Goal: Information Seeking & Learning: Learn about a topic

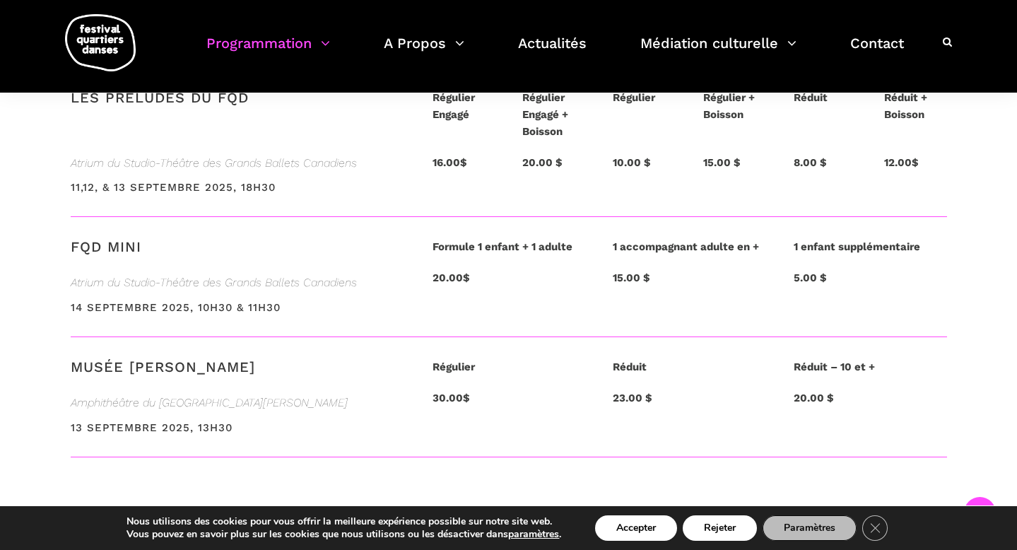
click at [108, 45] on img at bounding box center [100, 42] width 71 height 57
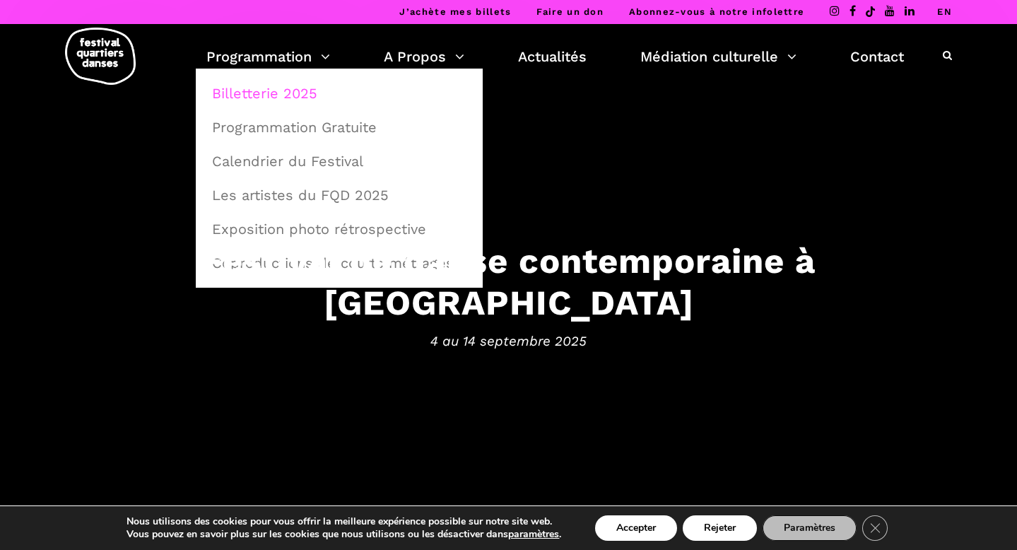
click at [262, 90] on link "Billetterie 2025" at bounding box center [339, 93] width 271 height 33
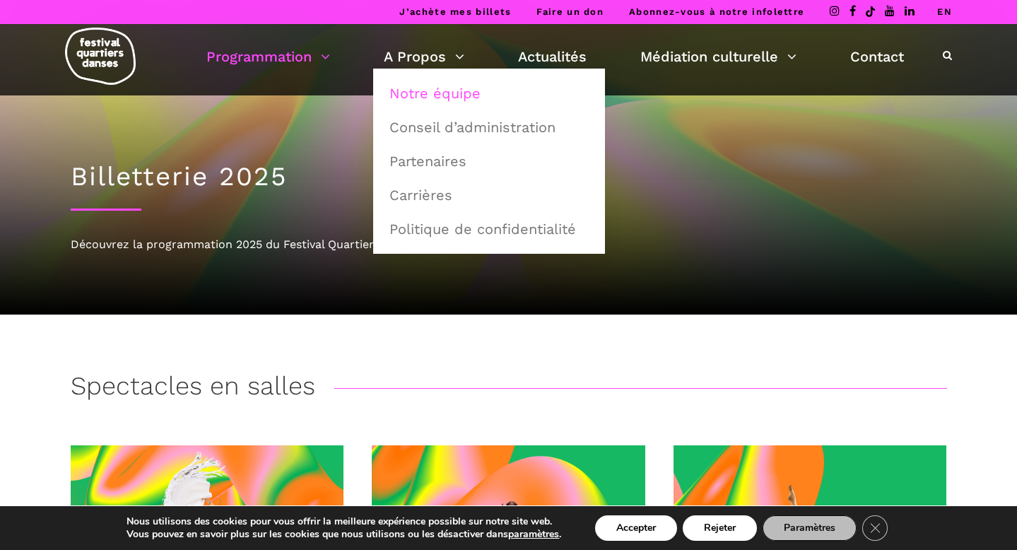
click at [419, 89] on link "Notre équipe" at bounding box center [489, 93] width 216 height 33
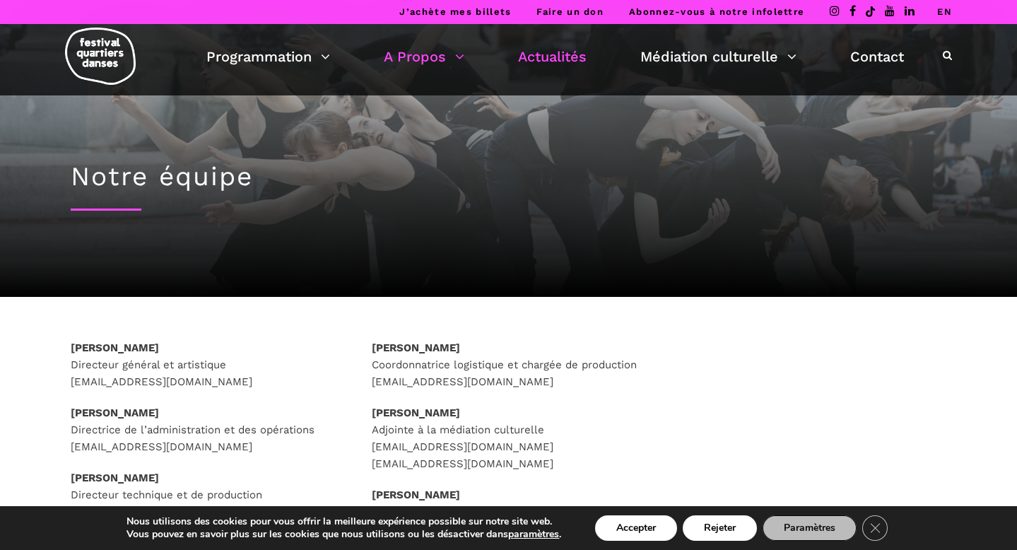
click at [564, 53] on link "Actualités" at bounding box center [552, 57] width 69 height 24
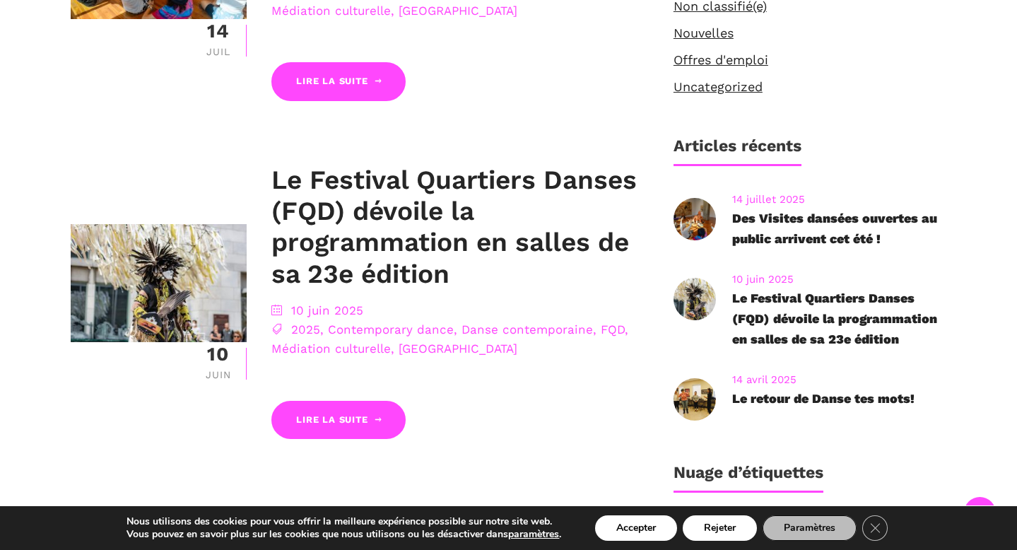
scroll to position [635, 0]
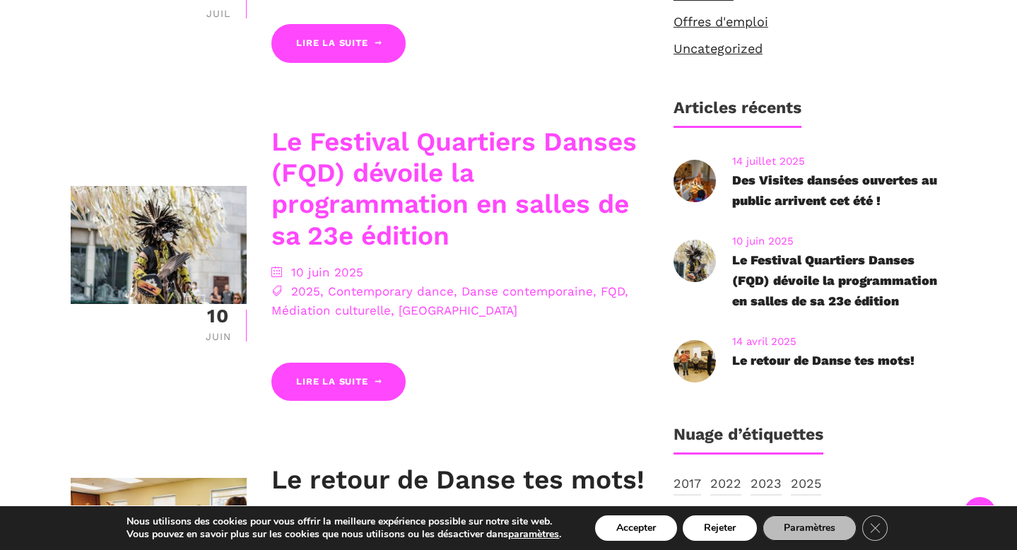
click at [376, 208] on link "Le Festival Quartiers Danses (FQD) dévoile la programmation en salles de sa 23e…" at bounding box center [453, 188] width 365 height 124
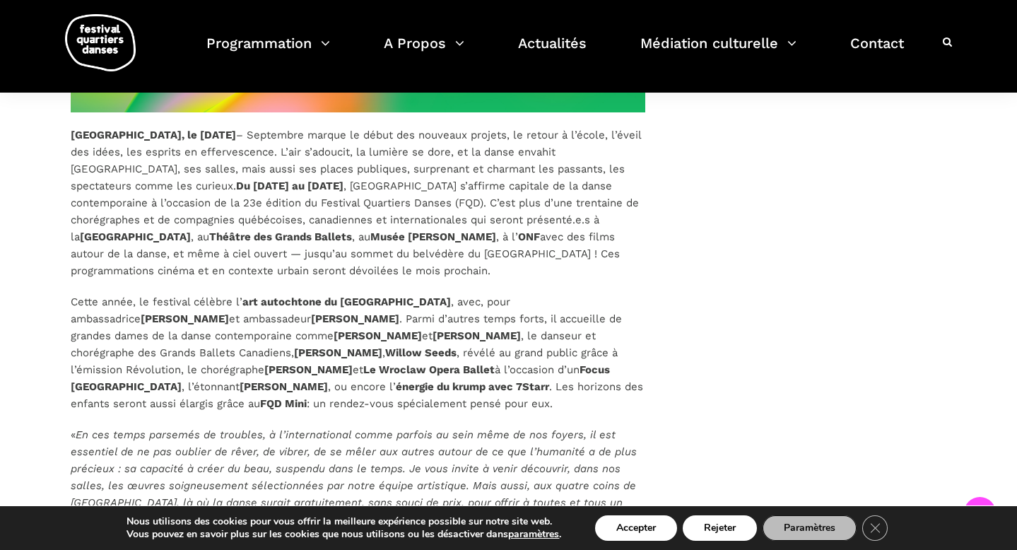
scroll to position [924, 0]
click at [358, 187] on p "Montréal, le 10 juin 2025 – Septembre marque le début des nouveaux projets, le …" at bounding box center [358, 203] width 575 height 153
drag, startPoint x: 215, startPoint y: 133, endPoint x: 398, endPoint y: 399, distance: 322.6
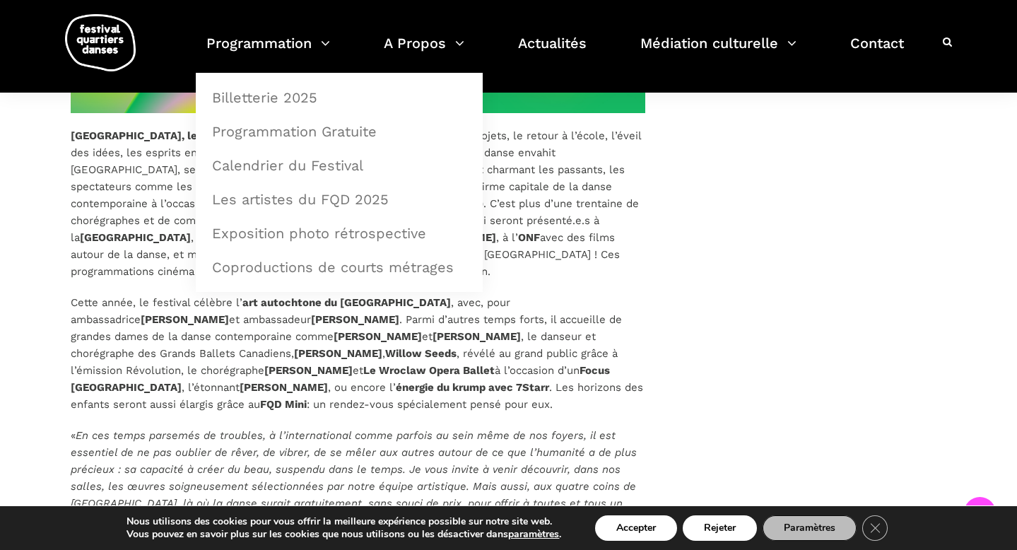
scroll to position [921, 0]
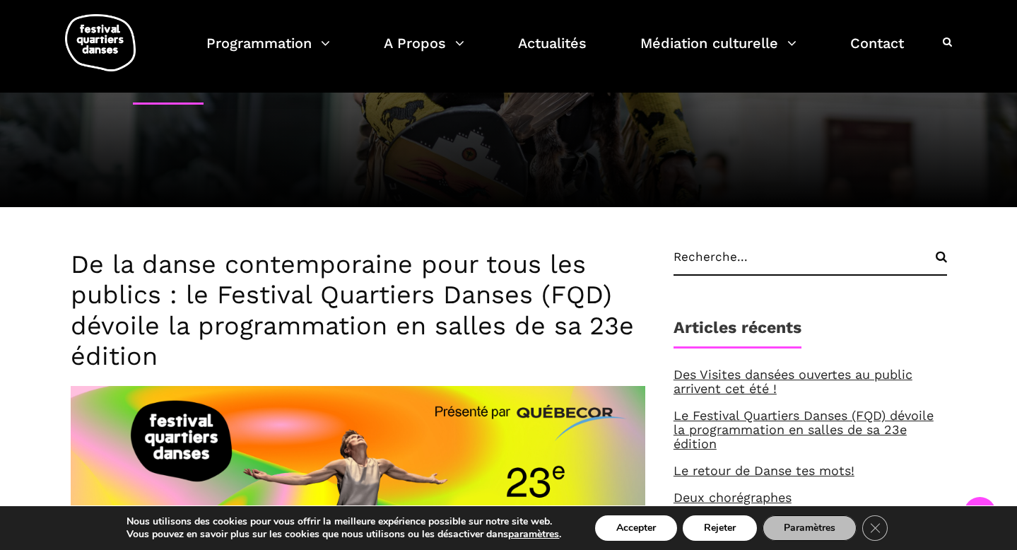
scroll to position [328, 0]
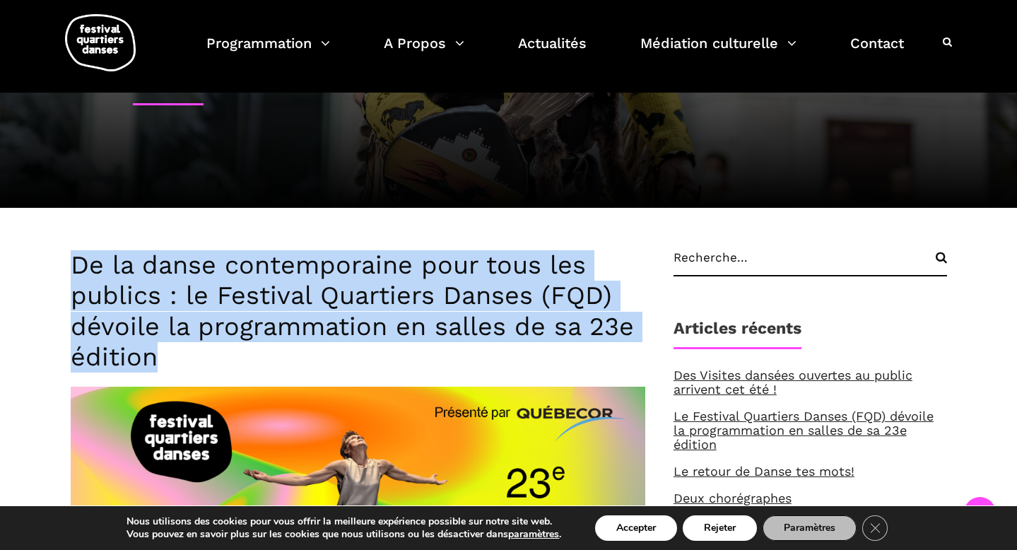
drag, startPoint x: 70, startPoint y: 259, endPoint x: 188, endPoint y: 355, distance: 151.7
click at [187, 354] on h3 "De la danse contemporaine pour tous les publics : le Festival Quartiers Danses …" at bounding box center [358, 311] width 575 height 122
copy h3 "De la danse contemporaine pour tous les publics : le Festival Quartiers Danses …"
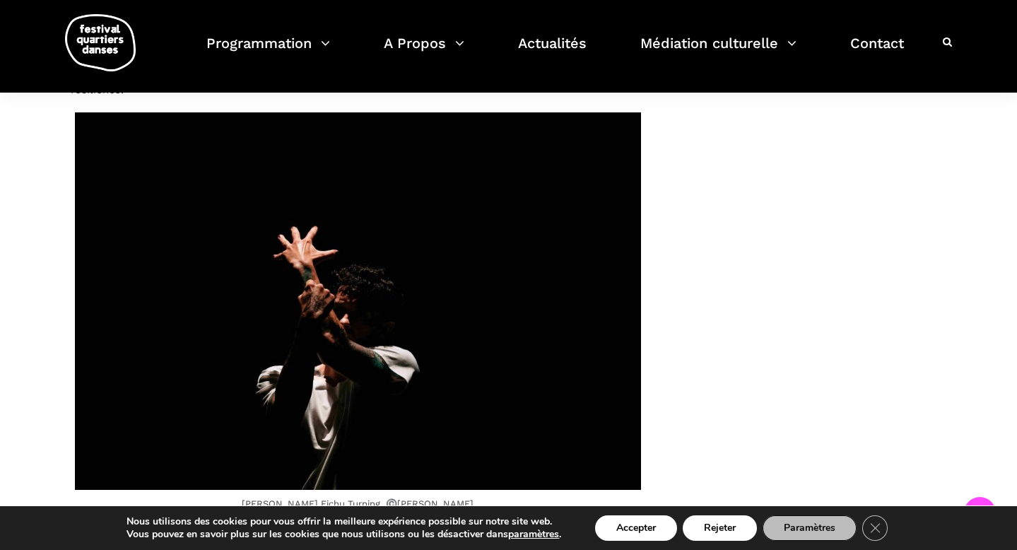
scroll to position [4946, 0]
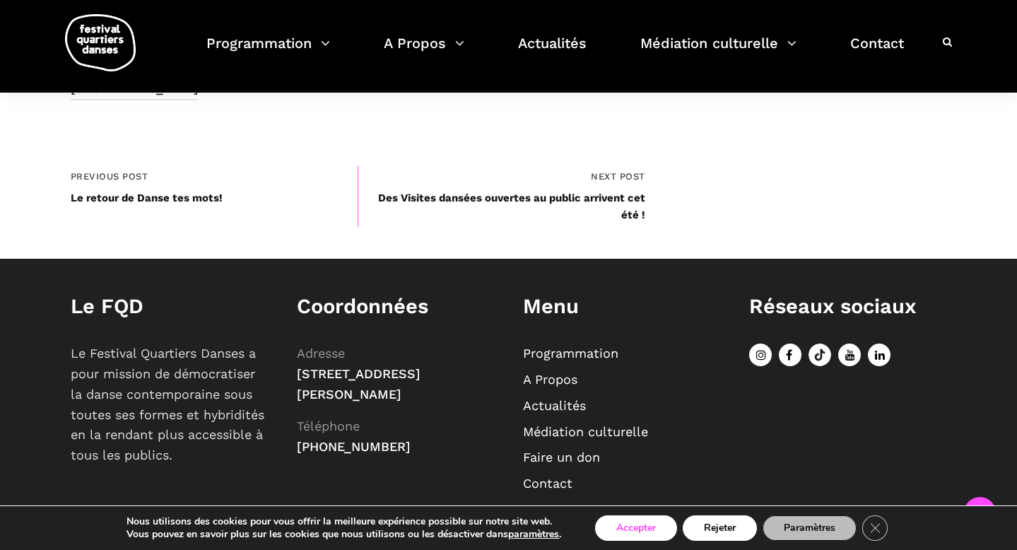
click at [644, 531] on button "Accepter" at bounding box center [636, 527] width 82 height 25
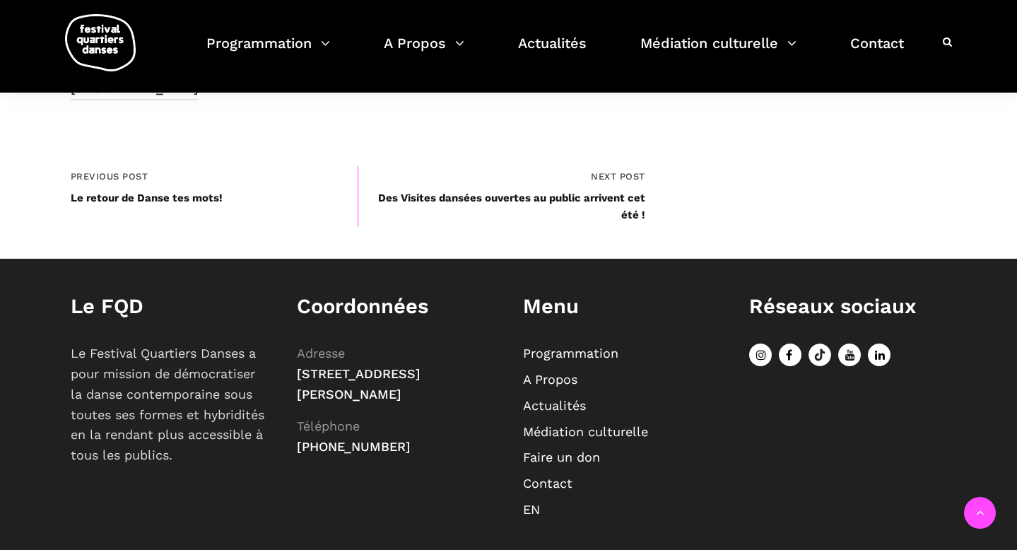
click at [761, 343] on icon at bounding box center [760, 354] width 23 height 23
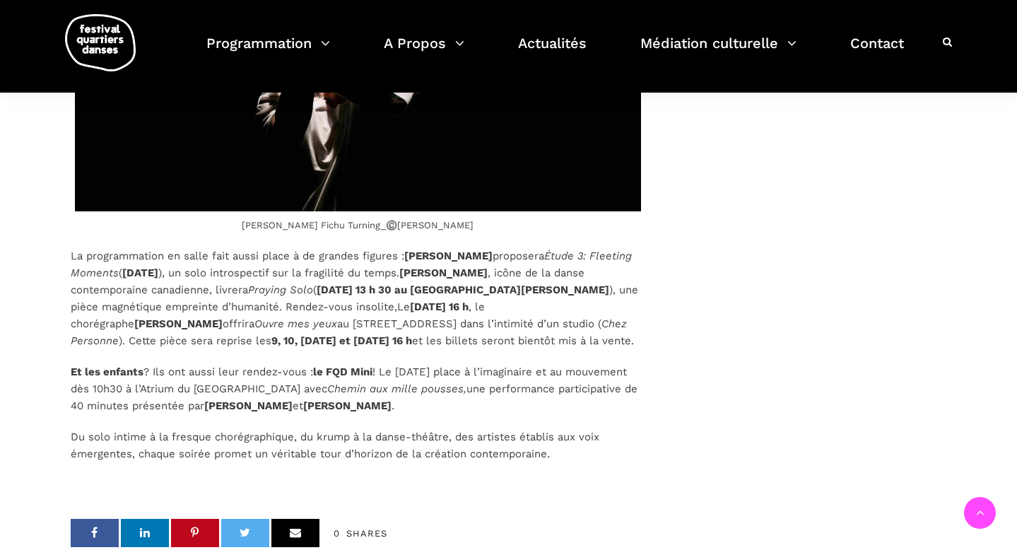
scroll to position [4409, 0]
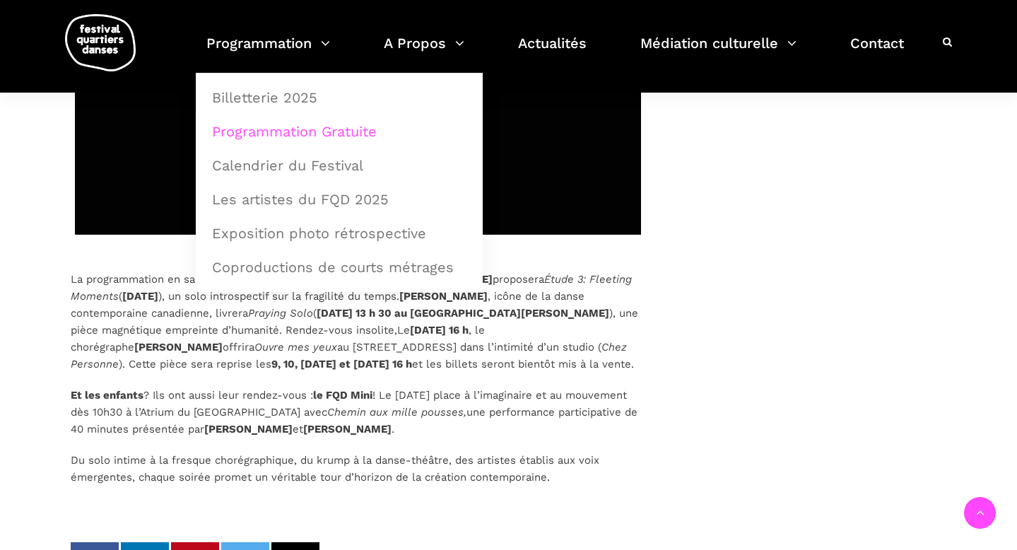
click at [311, 129] on link "Programmation Gratuite" at bounding box center [339, 131] width 271 height 33
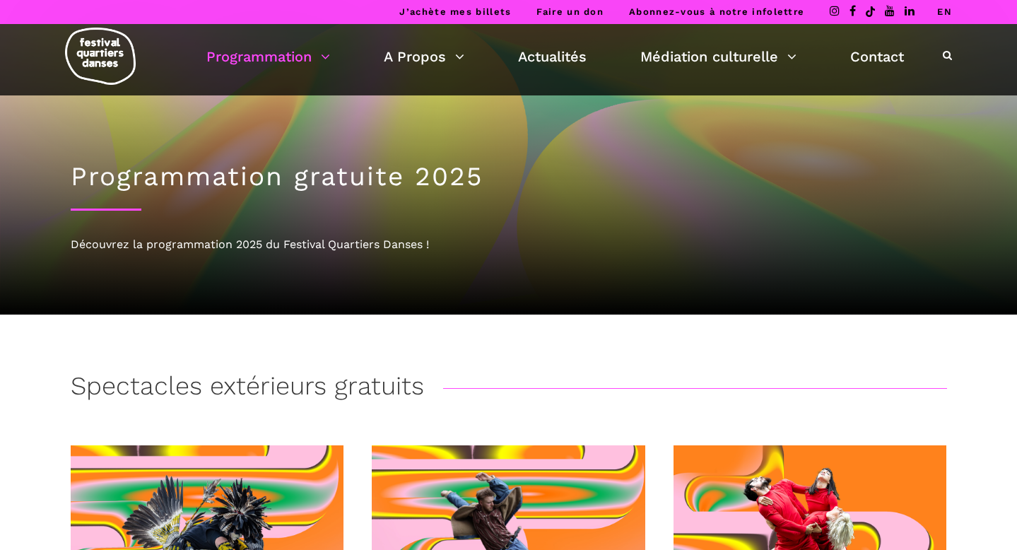
click at [98, 47] on img at bounding box center [100, 56] width 71 height 57
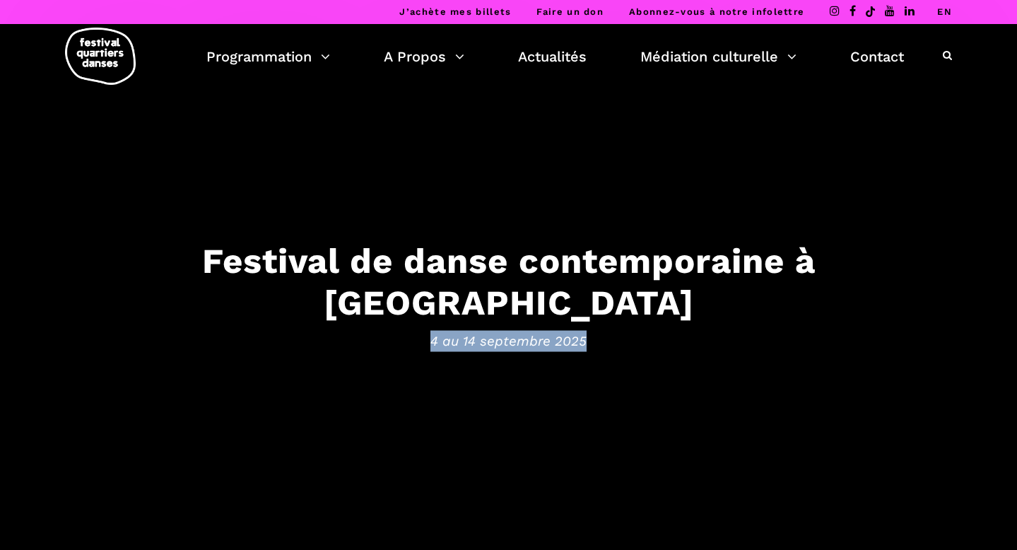
drag, startPoint x: 472, startPoint y: 319, endPoint x: 621, endPoint y: 325, distance: 149.2
click at [621, 330] on span "4 au 14 septembre 2025" at bounding box center [509, 340] width 876 height 21
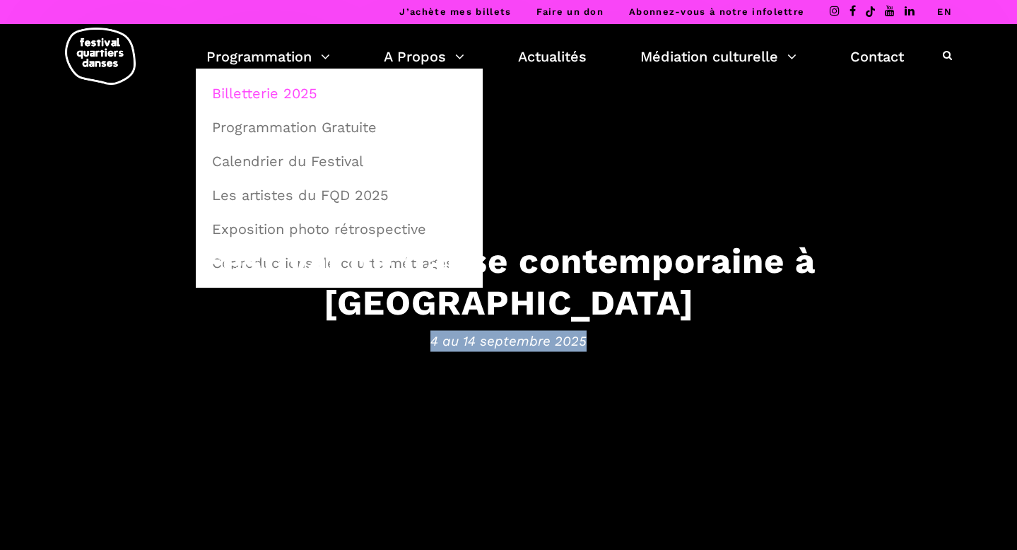
click at [281, 93] on link "Billetterie 2025" at bounding box center [339, 93] width 271 height 33
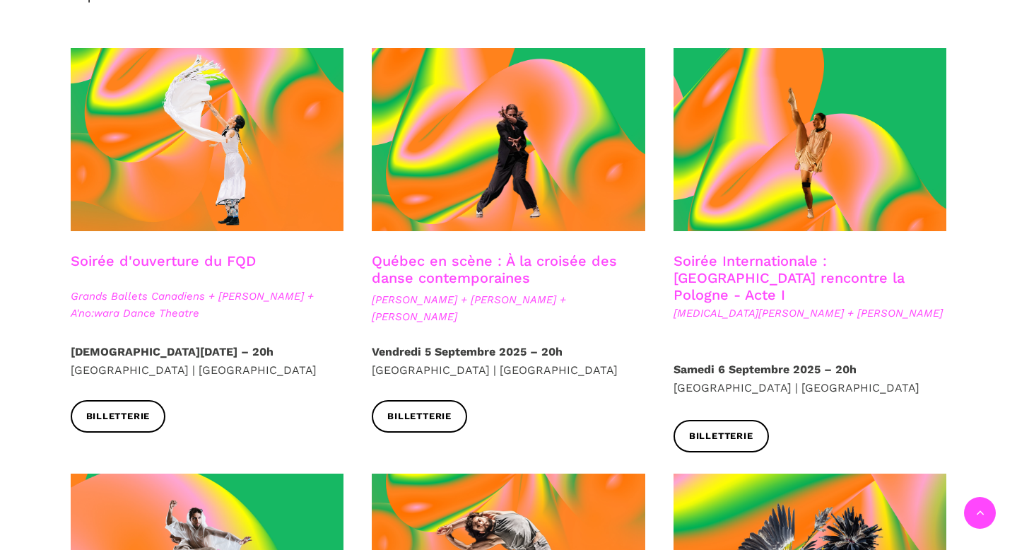
scroll to position [398, 0]
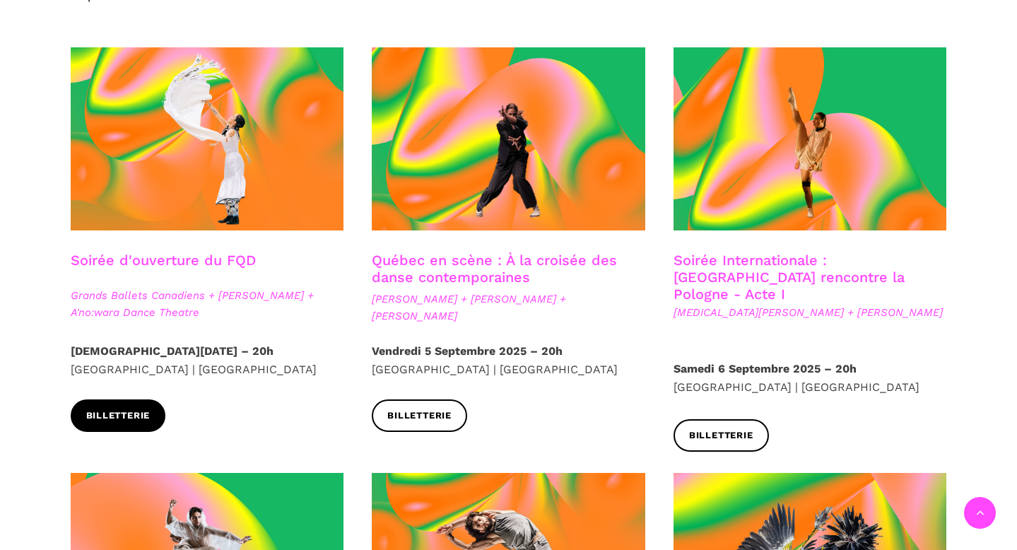
click at [136, 420] on span "Billetterie" at bounding box center [118, 415] width 64 height 15
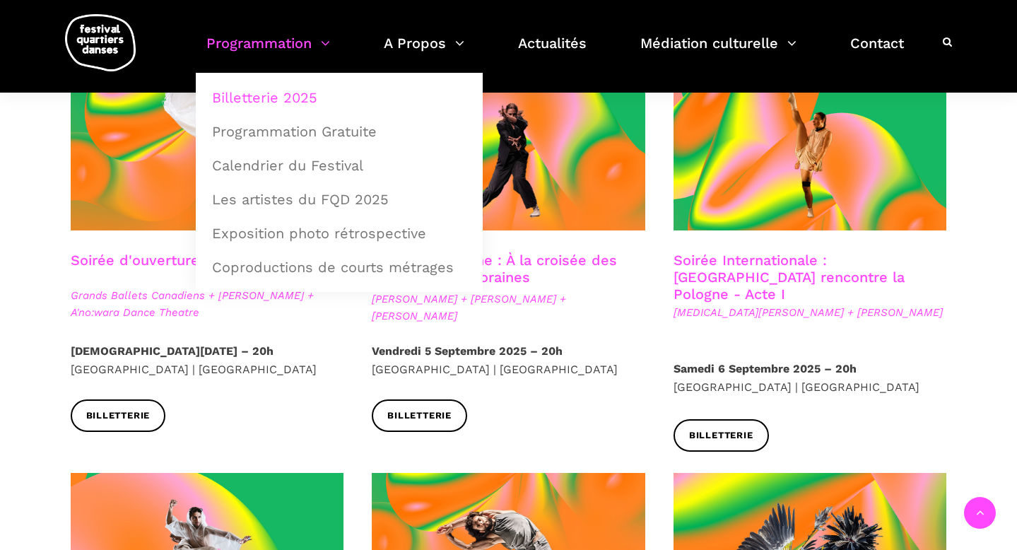
click at [267, 98] on link "Billetterie 2025" at bounding box center [339, 97] width 271 height 33
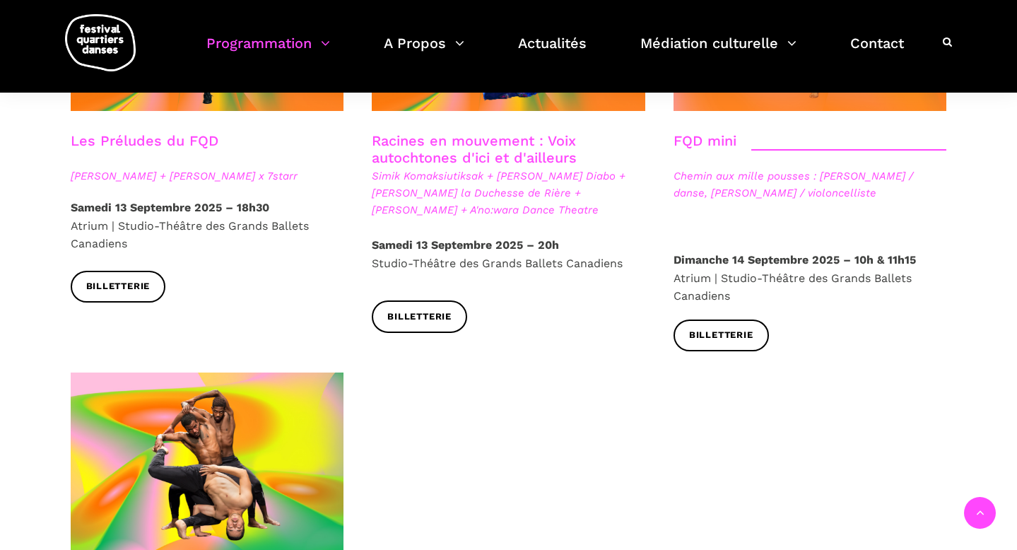
scroll to position [2455, 0]
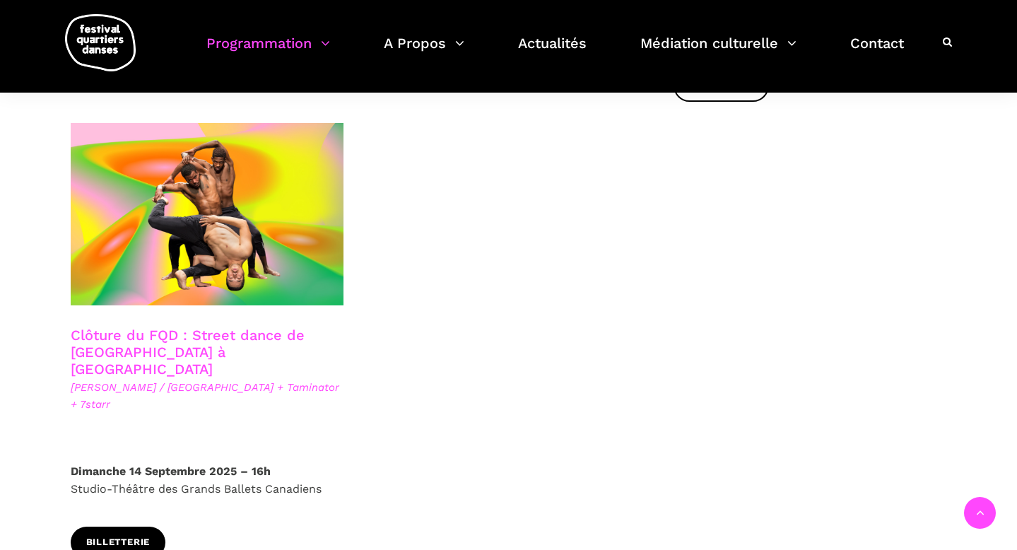
click at [143, 535] on span "Billetterie" at bounding box center [118, 542] width 64 height 15
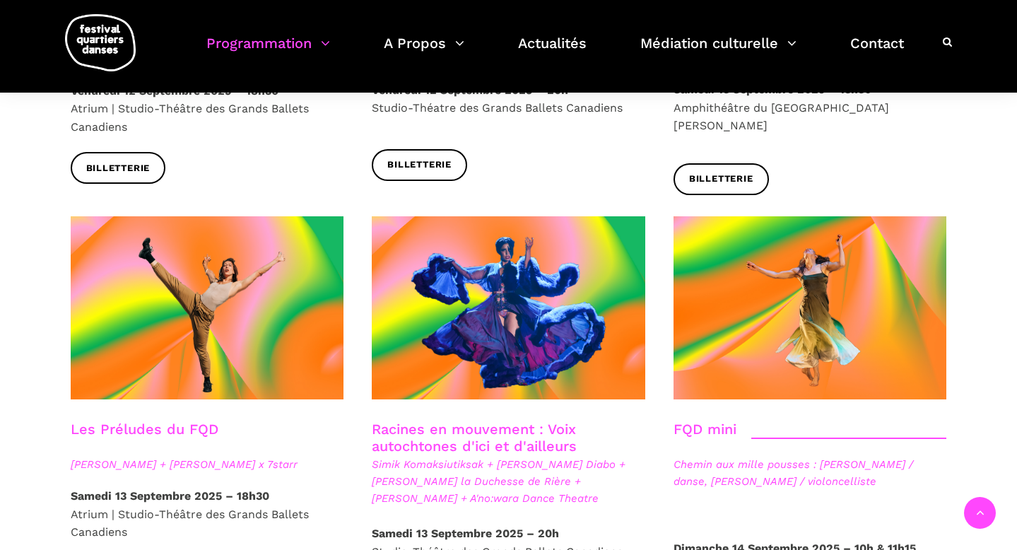
scroll to position [1914, 0]
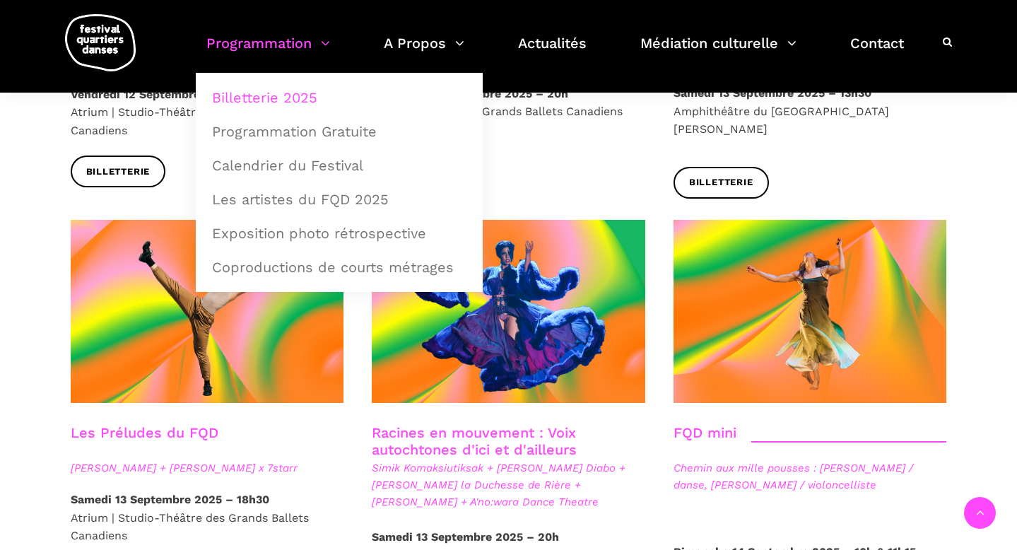
click at [277, 95] on link "Billetterie 2025" at bounding box center [339, 97] width 271 height 33
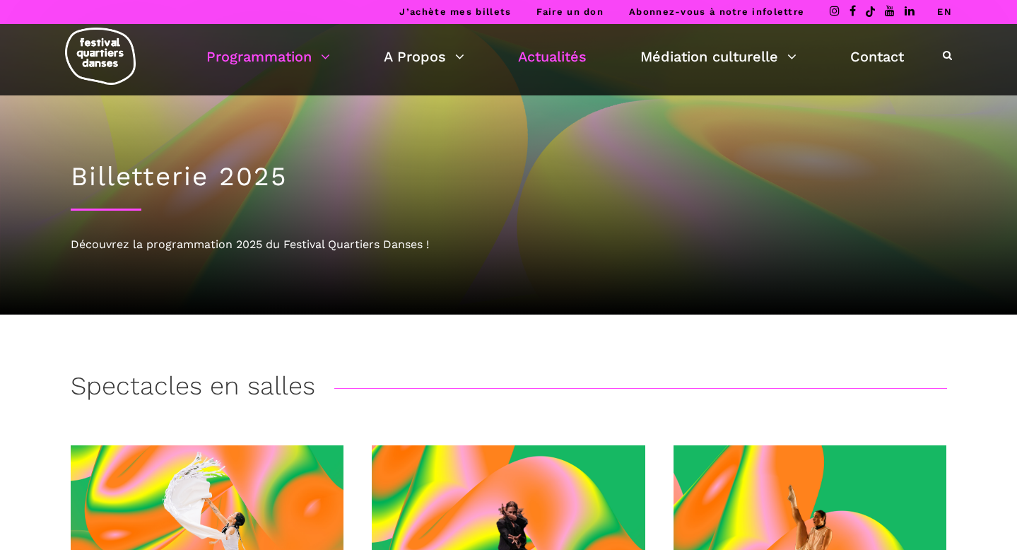
click at [561, 57] on link "Actualités" at bounding box center [552, 57] width 69 height 24
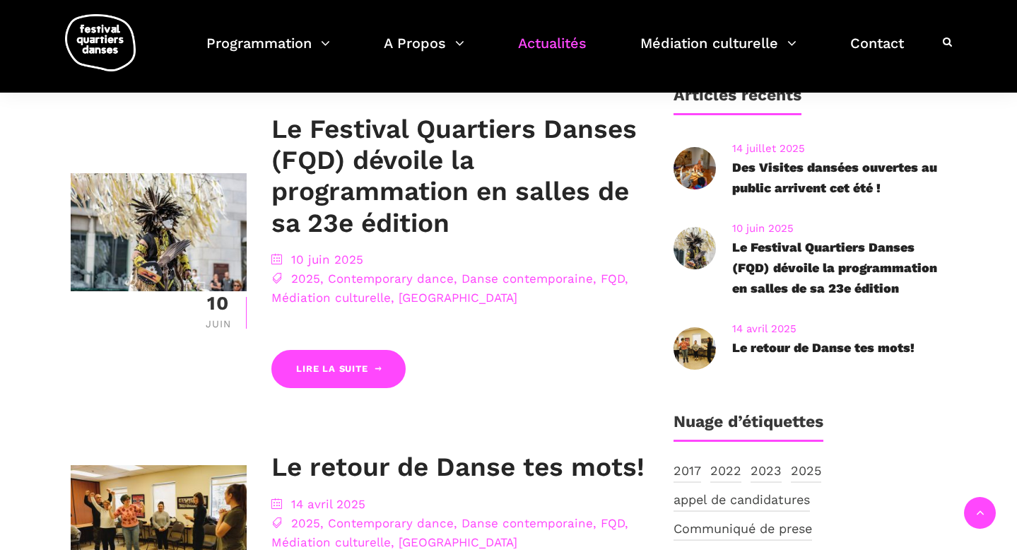
scroll to position [666, 0]
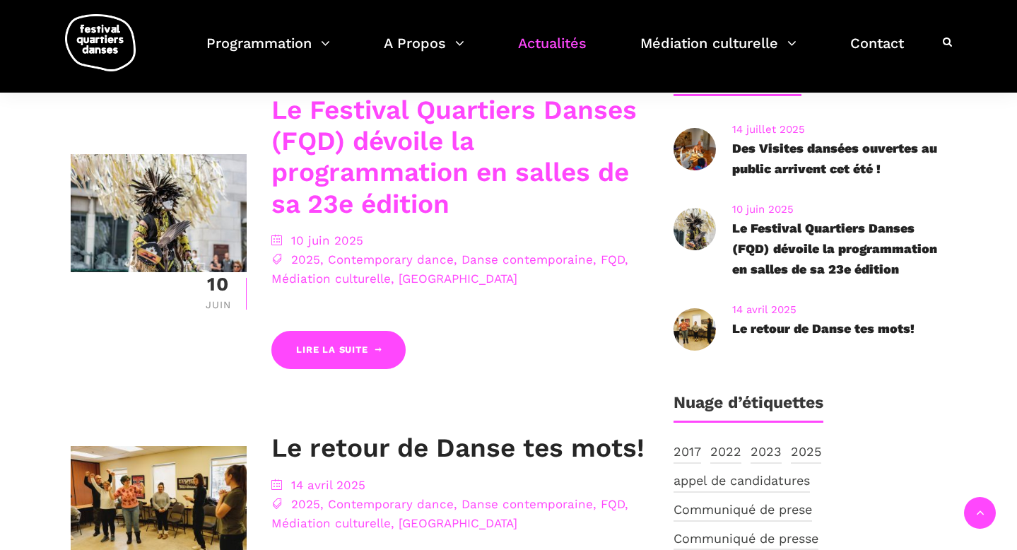
click at [373, 166] on link "Le Festival Quartiers Danses (FQD) dévoile la programmation en salles de sa 23e…" at bounding box center [453, 157] width 365 height 124
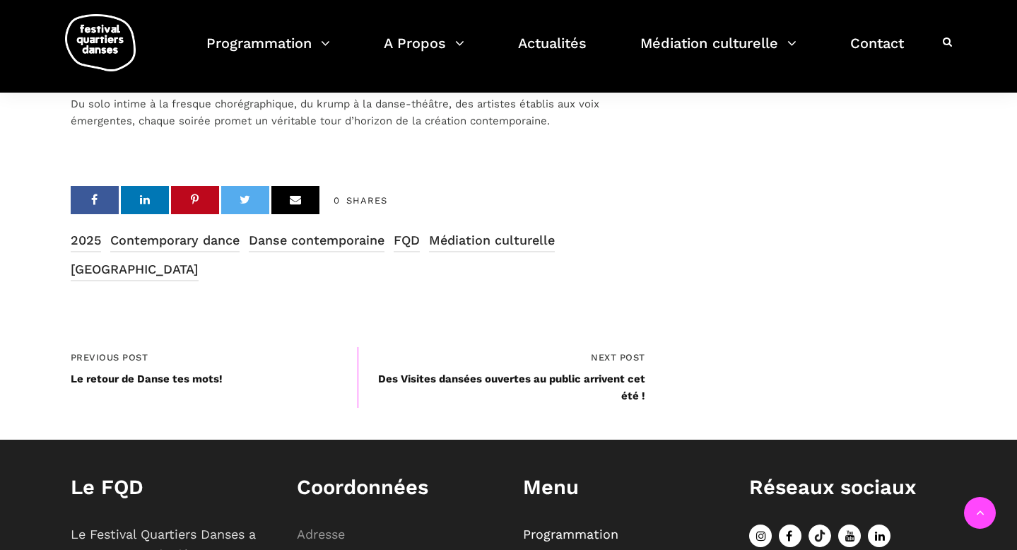
scroll to position [4946, 0]
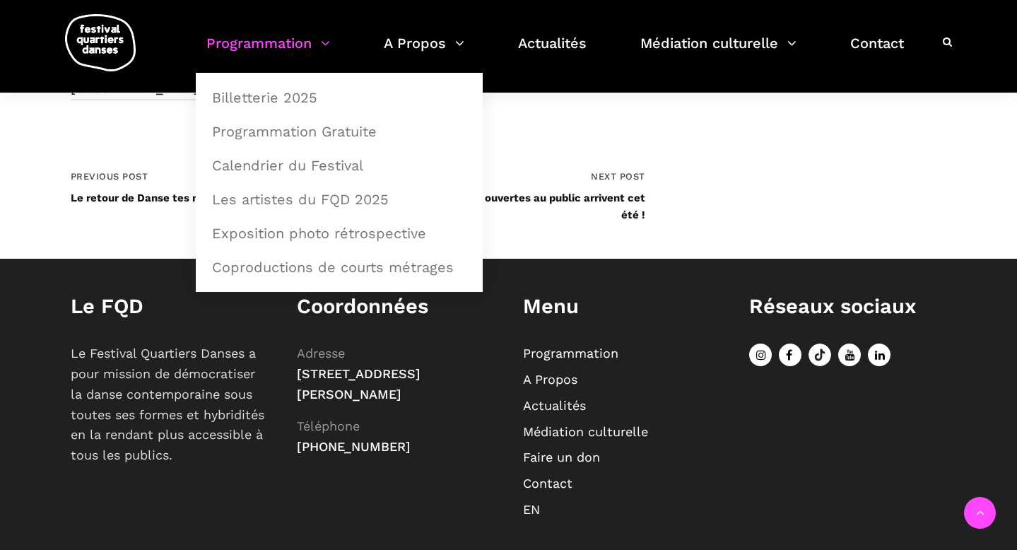
click at [305, 52] on link "Programmation" at bounding box center [268, 52] width 124 height 42
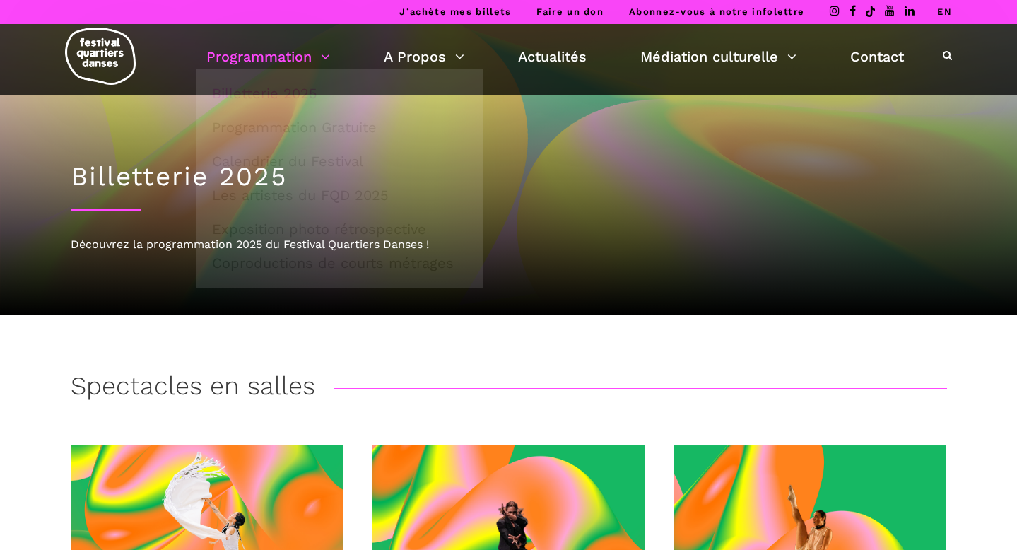
click at [118, 60] on img at bounding box center [100, 56] width 71 height 57
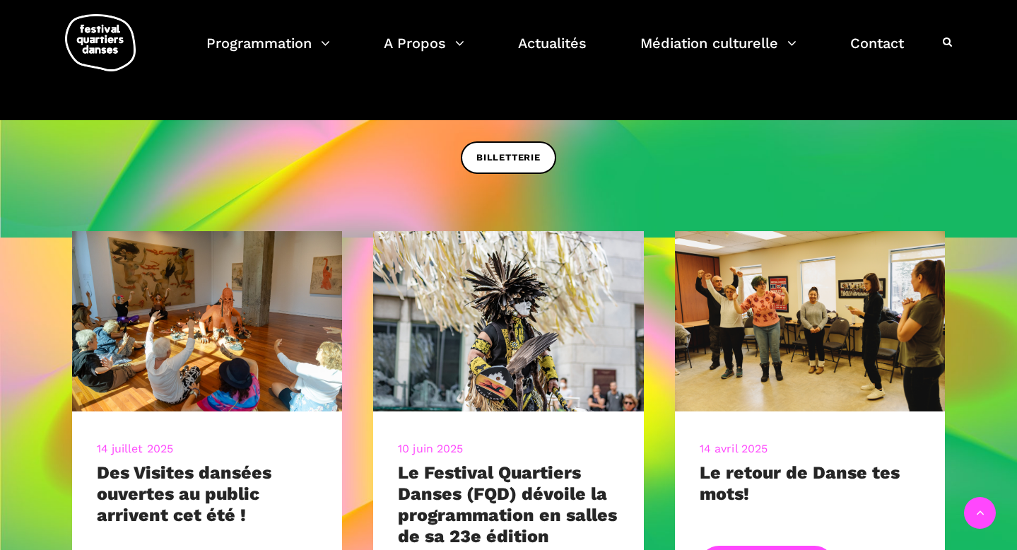
scroll to position [454, 0]
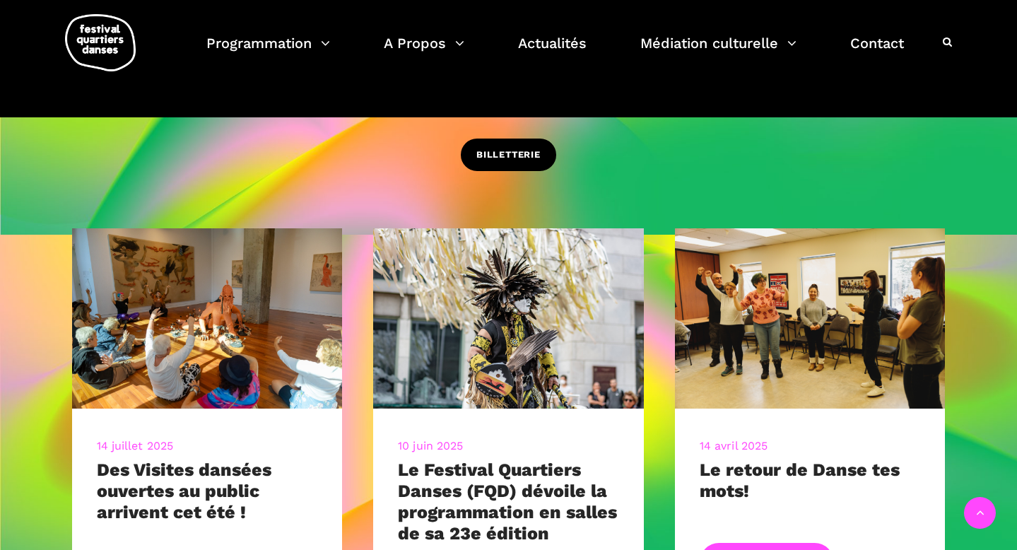
click at [507, 150] on span "BILLETTERIE" at bounding box center [508, 155] width 64 height 15
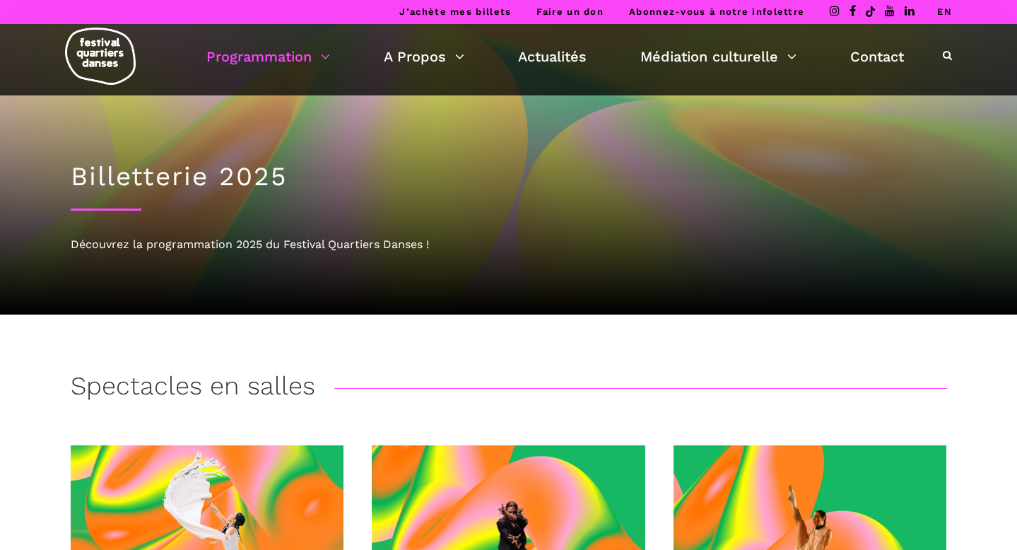
click at [102, 54] on img at bounding box center [100, 56] width 71 height 57
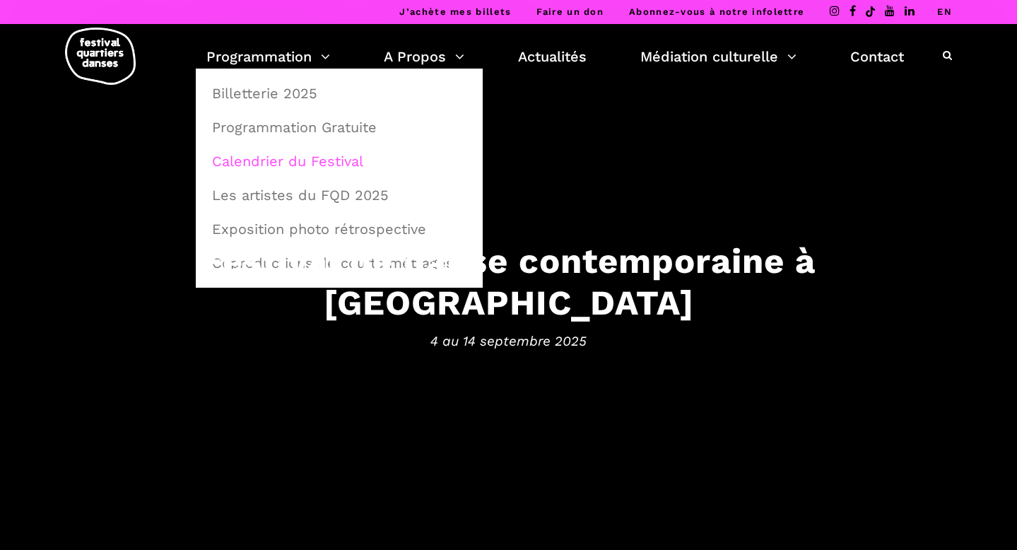
click at [279, 160] on link "Calendrier du Festival" at bounding box center [339, 161] width 271 height 33
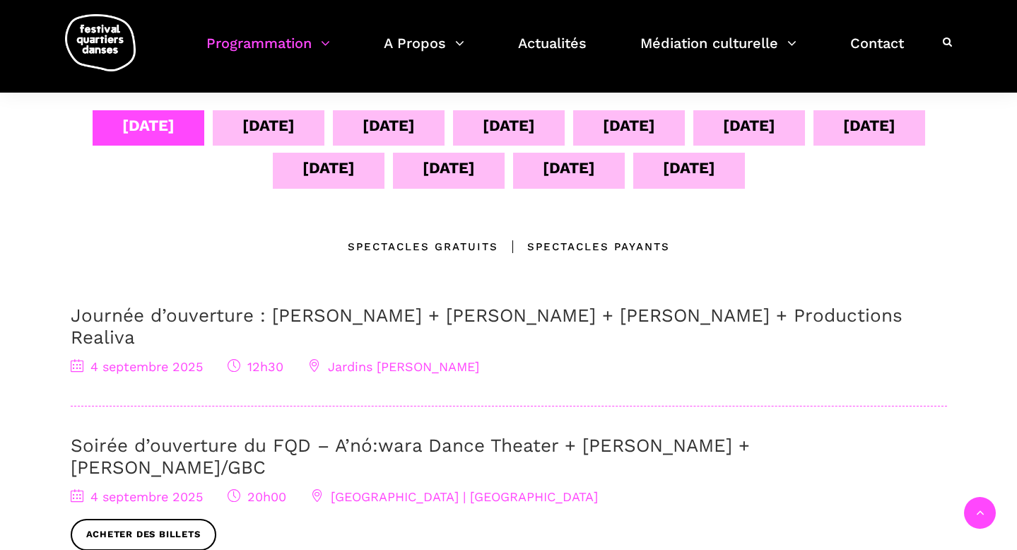
scroll to position [331, 0]
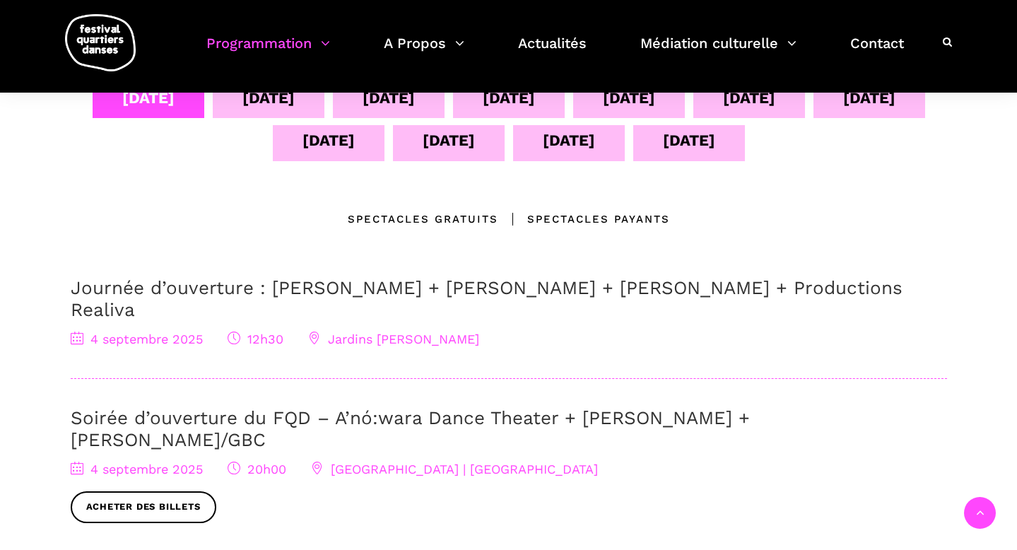
click at [466, 217] on div "Spectacles gratuits" at bounding box center [423, 219] width 151 height 17
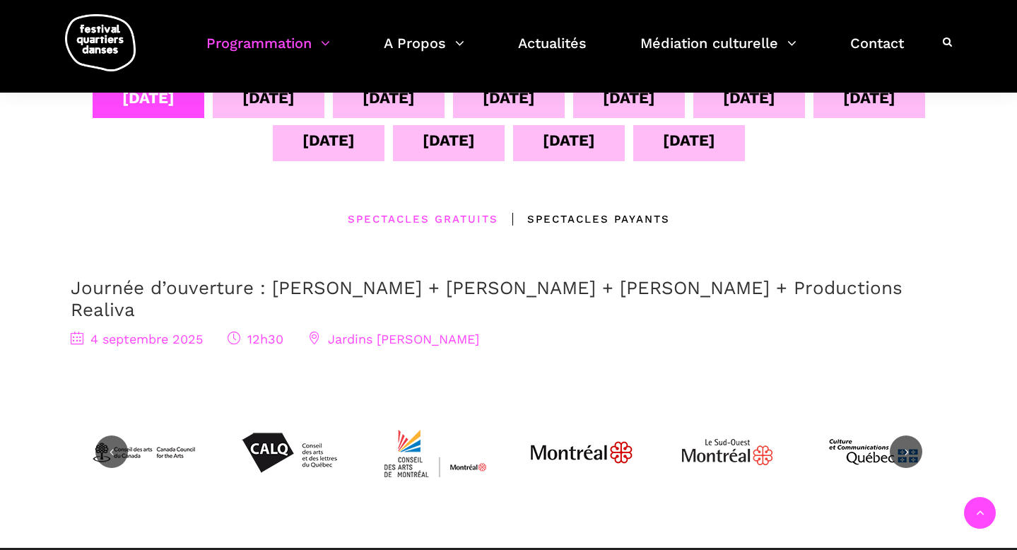
click at [575, 219] on div "Spectacles Payants" at bounding box center [584, 219] width 172 height 17
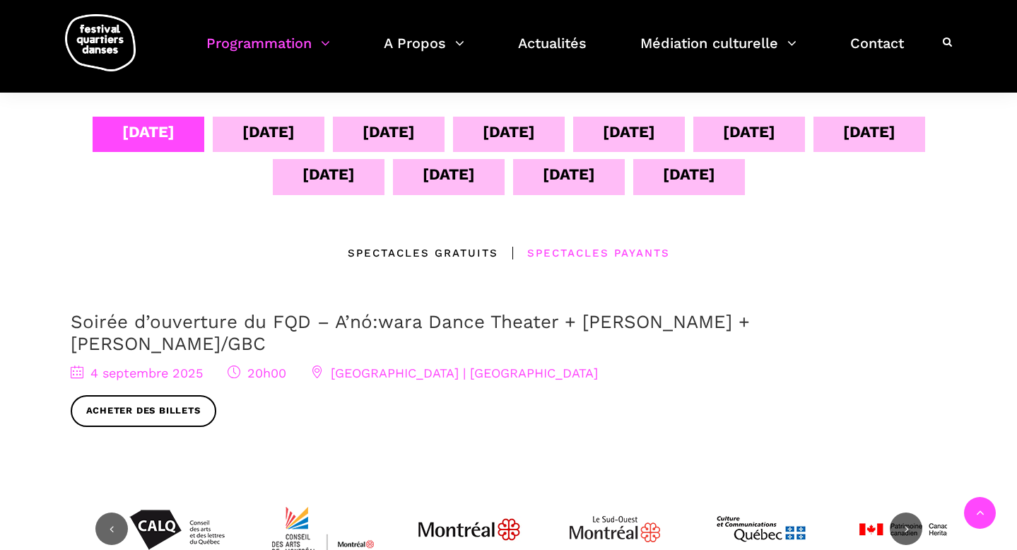
scroll to position [271, 0]
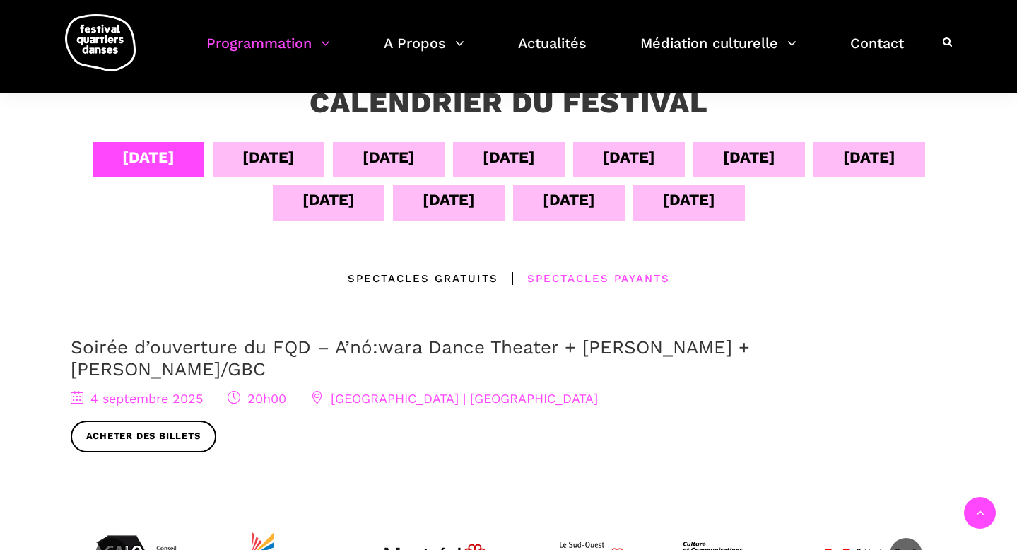
click at [242, 163] on div "05 sept" at bounding box center [268, 157] width 52 height 25
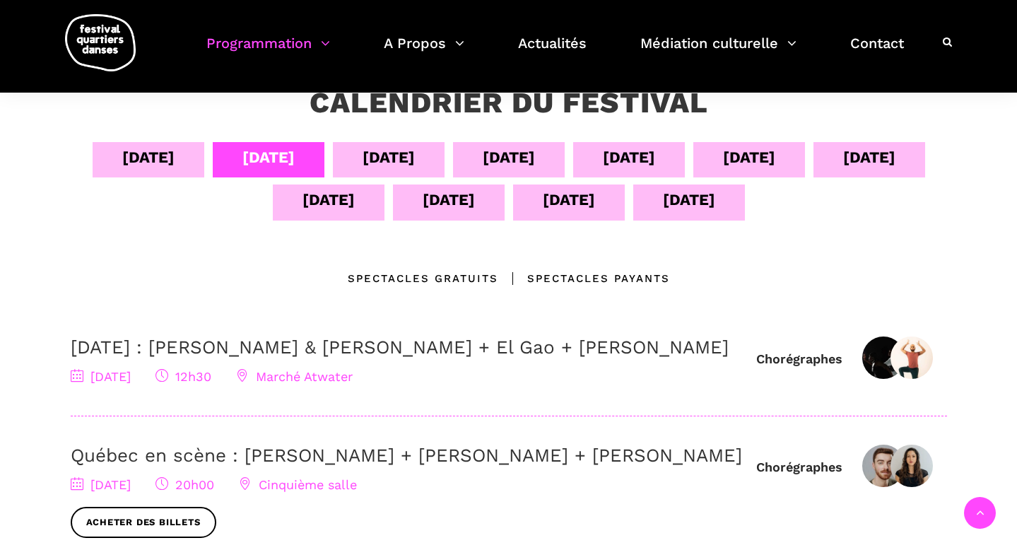
click at [363, 160] on div "06 sept" at bounding box center [389, 157] width 52 height 25
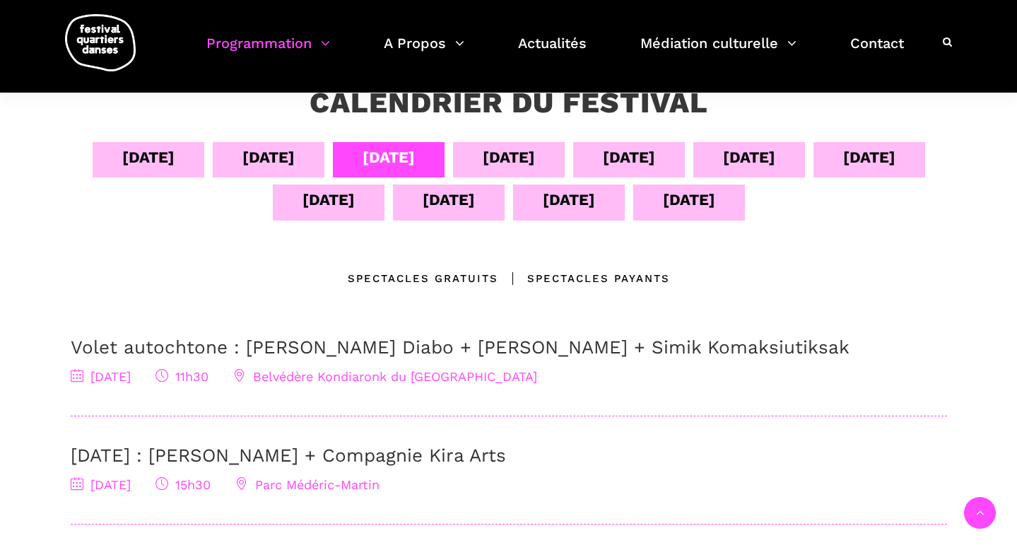
click at [242, 165] on div "05 sept" at bounding box center [268, 157] width 52 height 25
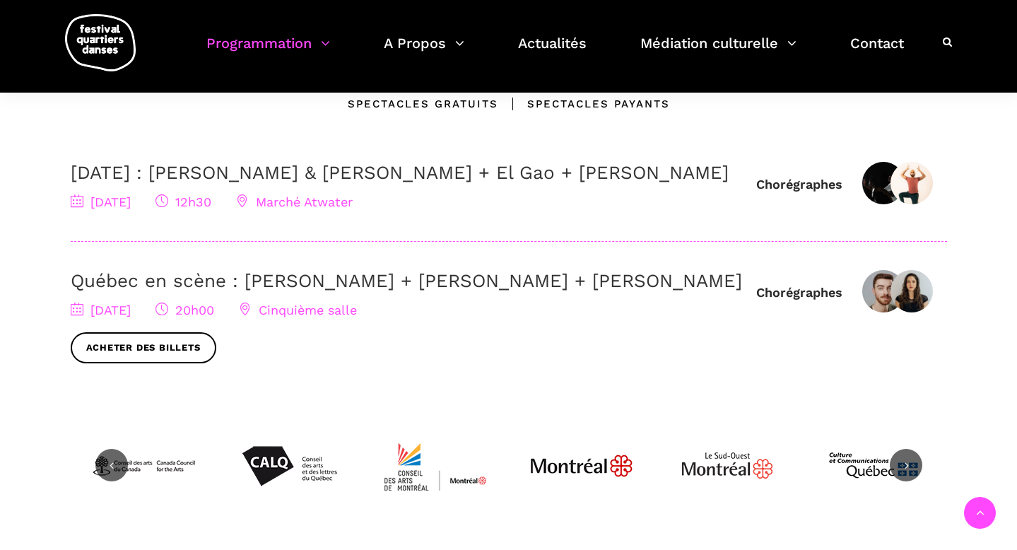
scroll to position [448, 0]
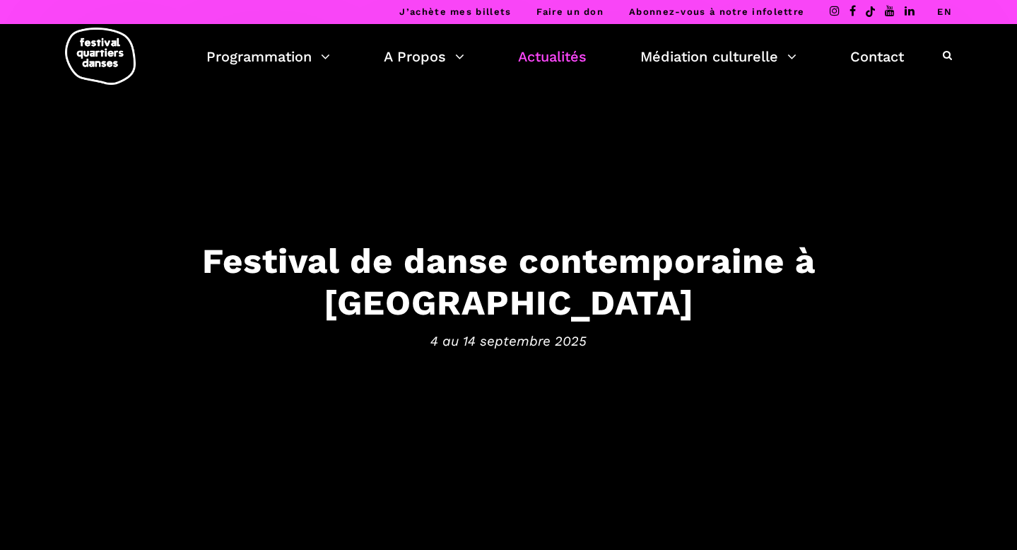
click at [566, 60] on link "Actualités" at bounding box center [552, 57] width 69 height 24
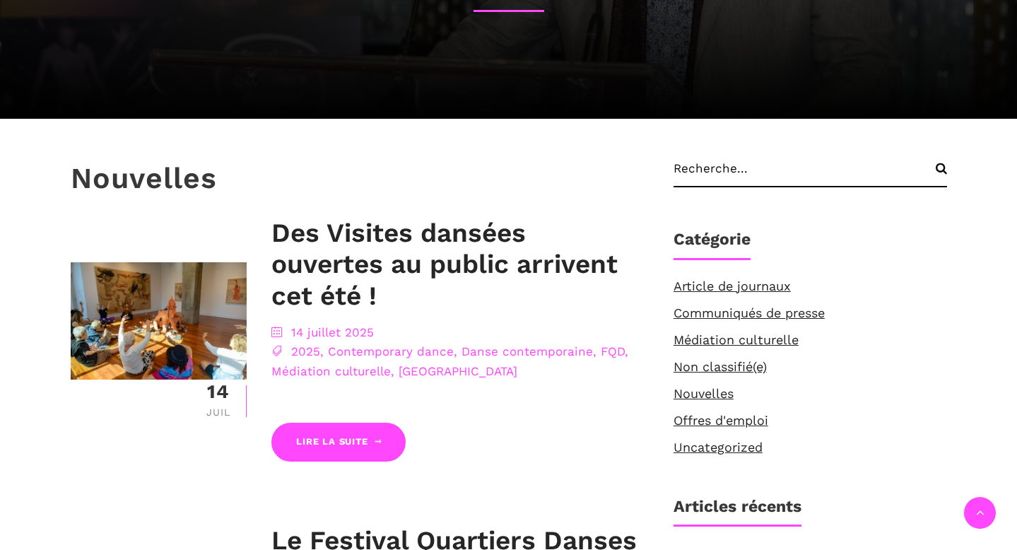
scroll to position [242, 0]
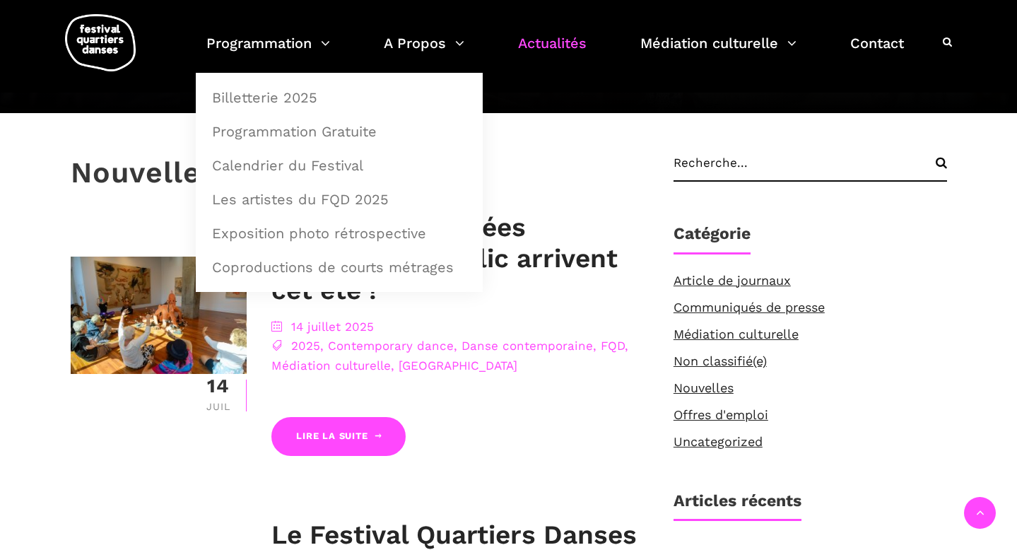
click at [107, 50] on img at bounding box center [100, 42] width 71 height 57
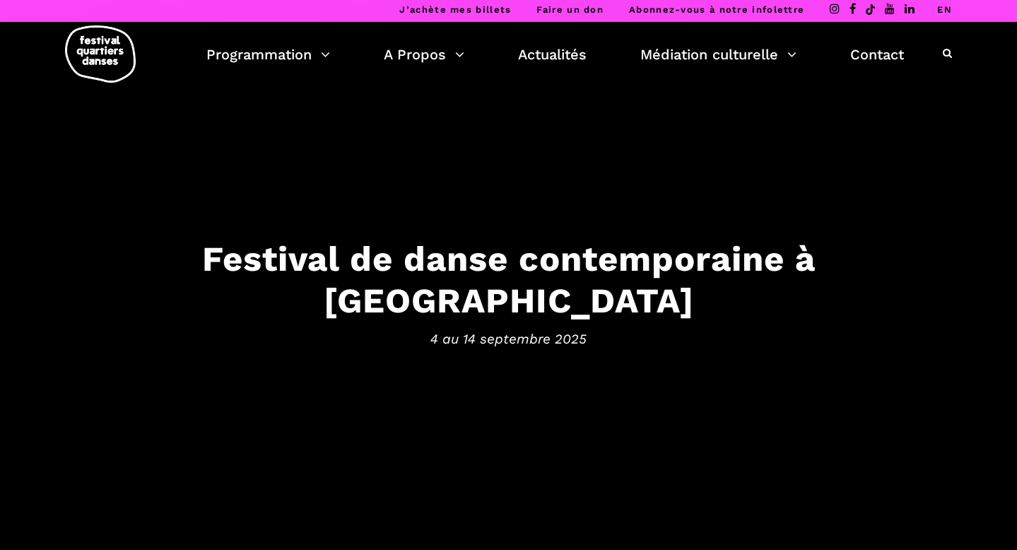
scroll to position [3, 0]
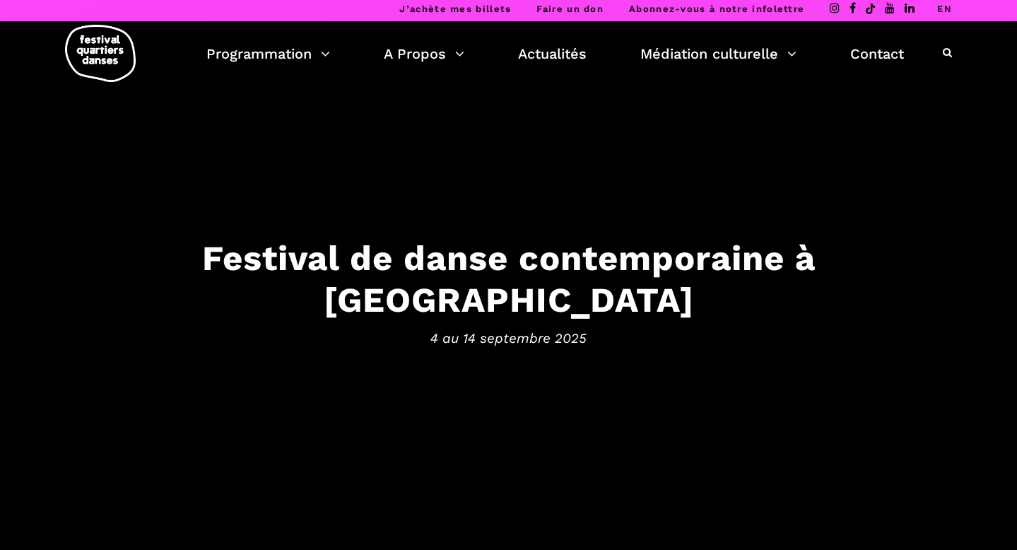
click at [465, 10] on link "J’achète mes billets" at bounding box center [455, 9] width 112 height 11
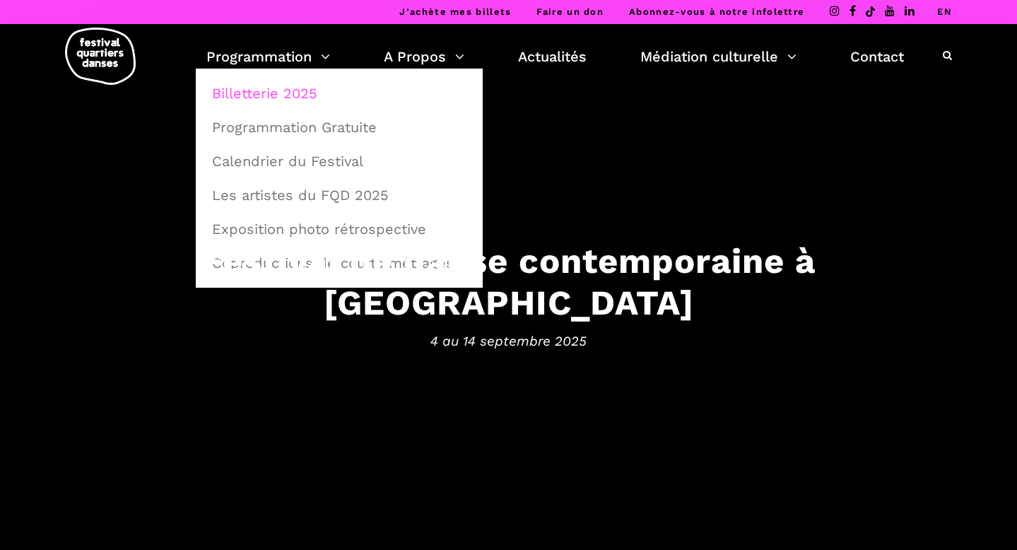
click at [259, 97] on link "Billetterie 2025" at bounding box center [339, 93] width 271 height 33
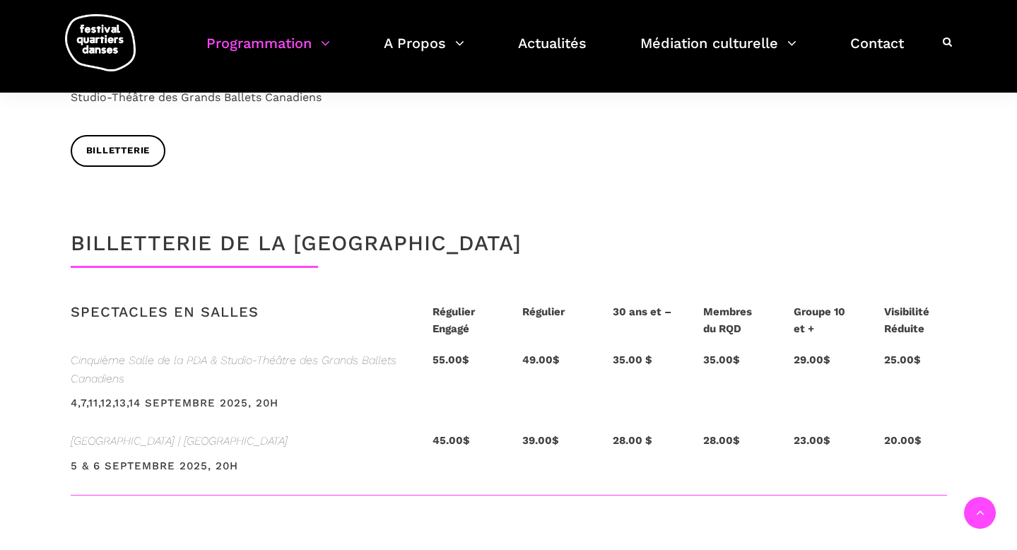
scroll to position [2846, 0]
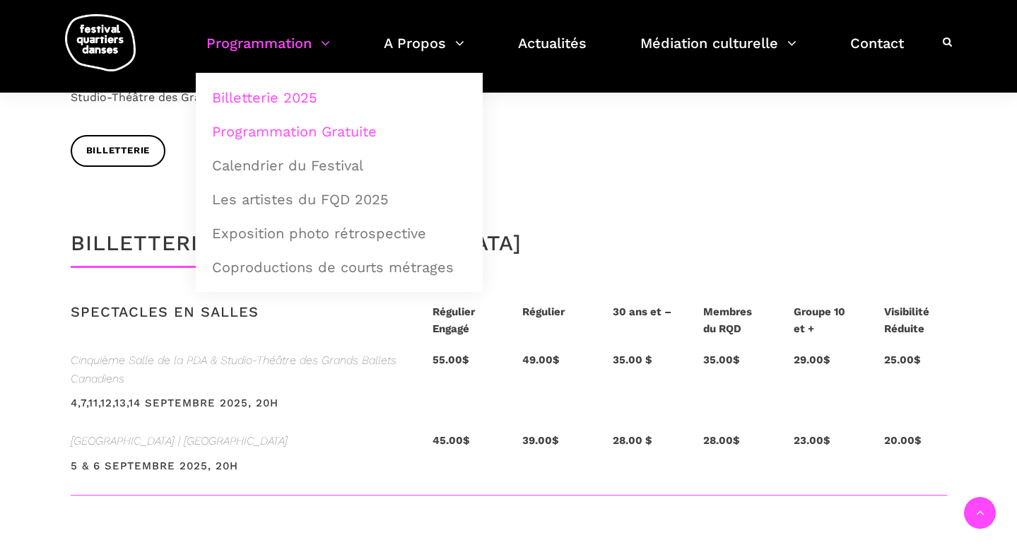
click at [331, 129] on link "Programmation Gratuite" at bounding box center [339, 131] width 271 height 33
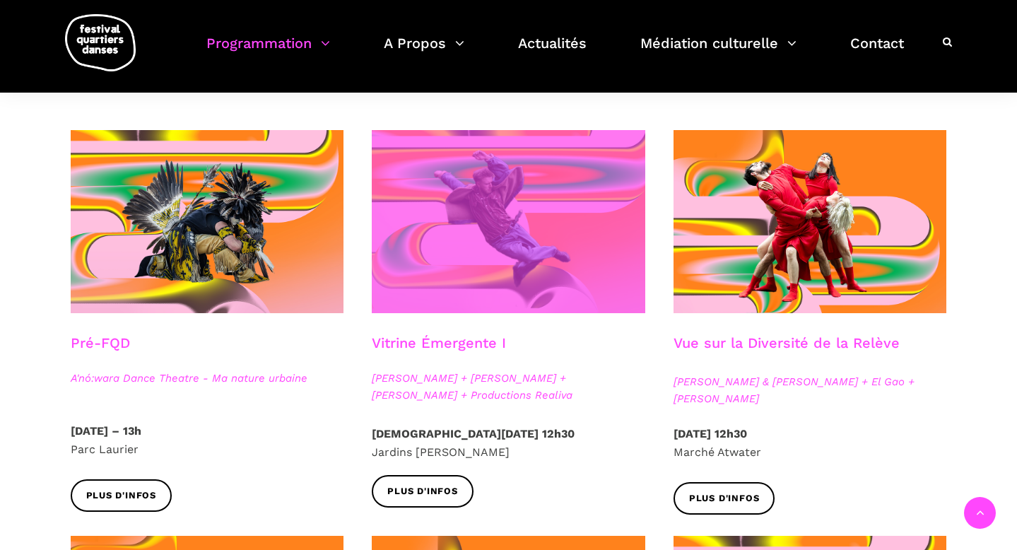
scroll to position [343, 0]
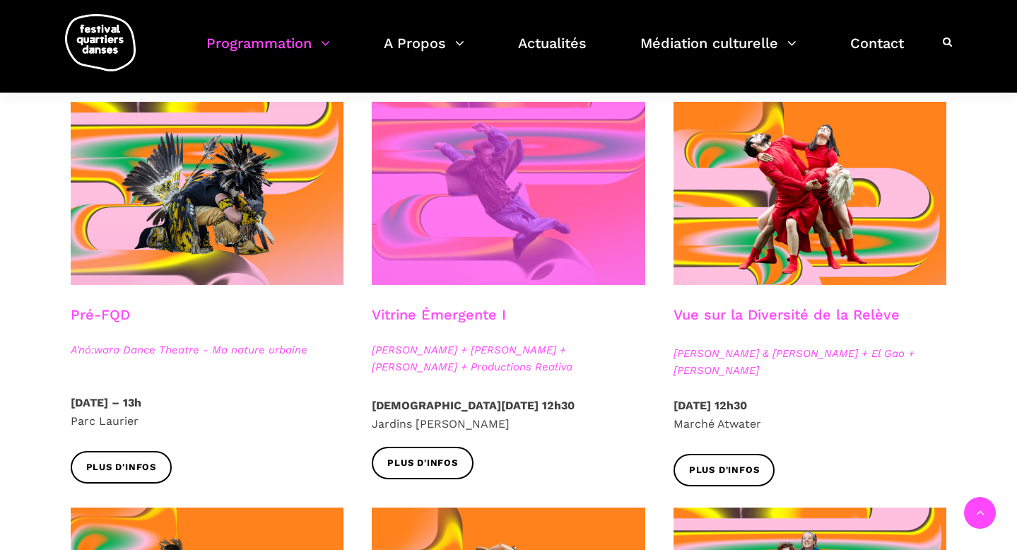
click at [575, 242] on span at bounding box center [508, 193] width 273 height 183
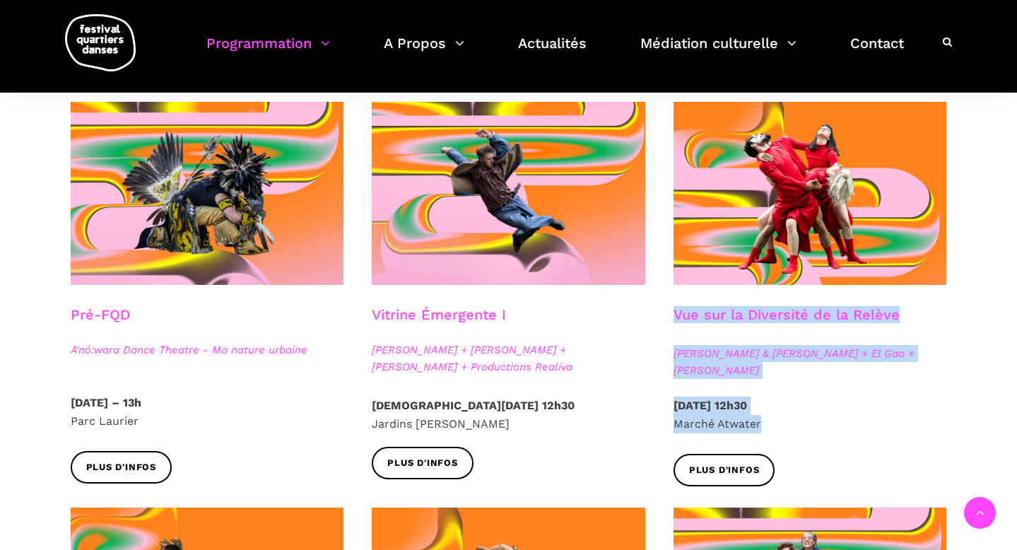
drag, startPoint x: 782, startPoint y: 426, endPoint x: 666, endPoint y: 322, distance: 155.6
click at [666, 322] on div "Vue sur la Diversité de la Relève Athena Lucie Assamba & Leah Danga + El Gao + …" at bounding box center [810, 304] width 302 height 405
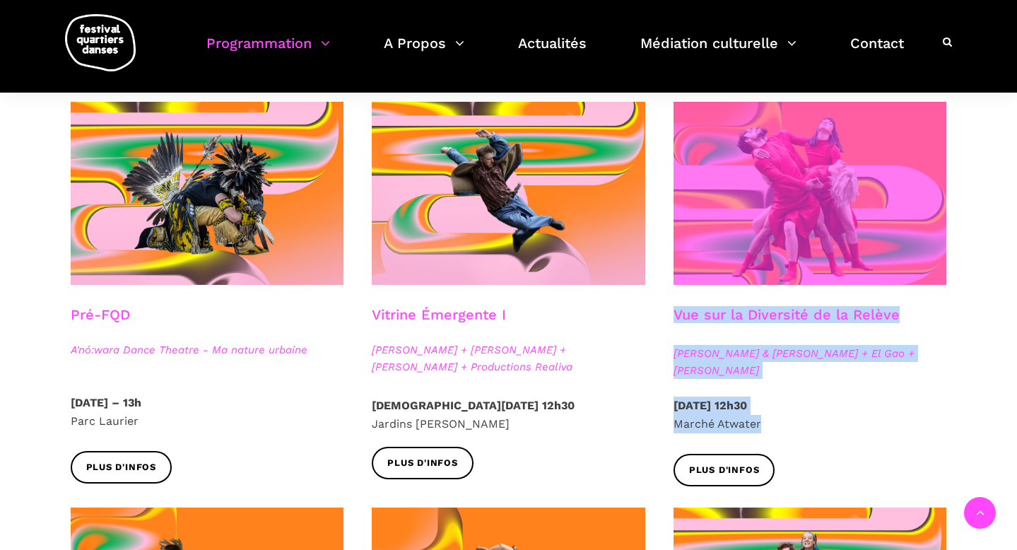
copy div "Vue sur la Diversité de la Relève Athena Lucie Assamba & Leah Danga + El Gao + …"
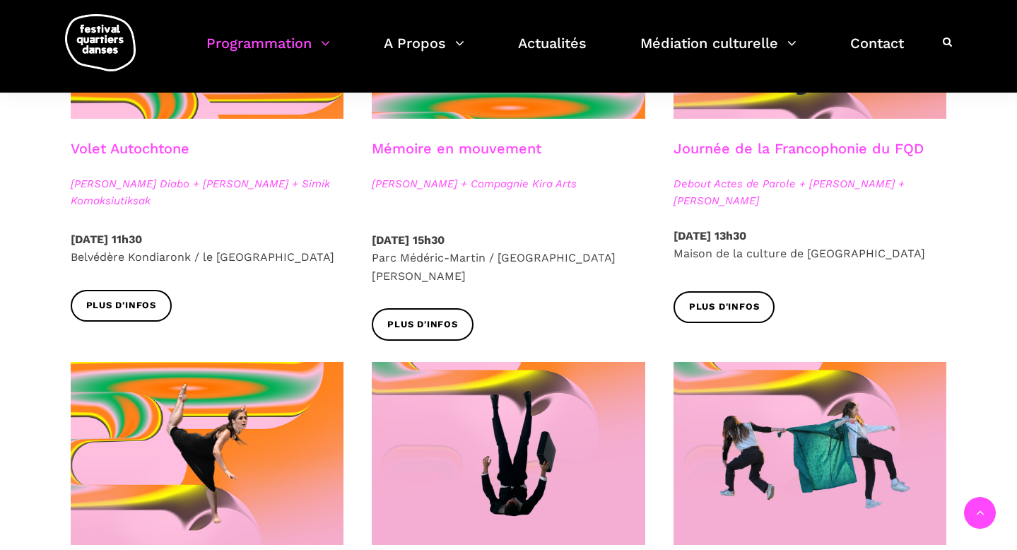
scroll to position [896, 0]
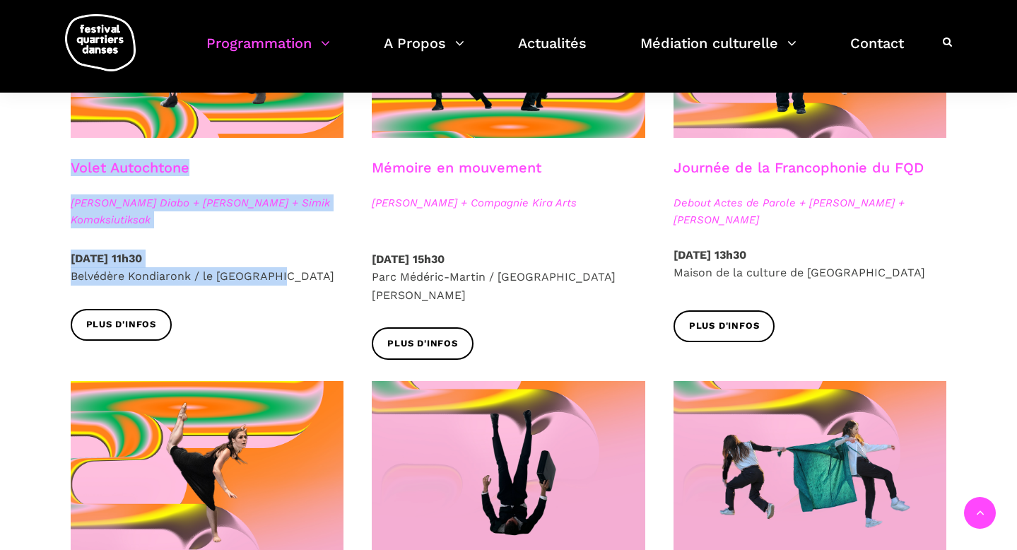
drag, startPoint x: 64, startPoint y: 174, endPoint x: 300, endPoint y: 278, distance: 257.5
click at [300, 278] on div "Spectacles extérieurs gratuits Pré-FQD A'nó:wara Dance Theatre - Ma nature urba…" at bounding box center [508, 321] width 933 height 1692
copy div "Volet Autochtone Marshall Kahente Diabo + Ryleigh Mayo + Simik Komaksiutiksak S…"
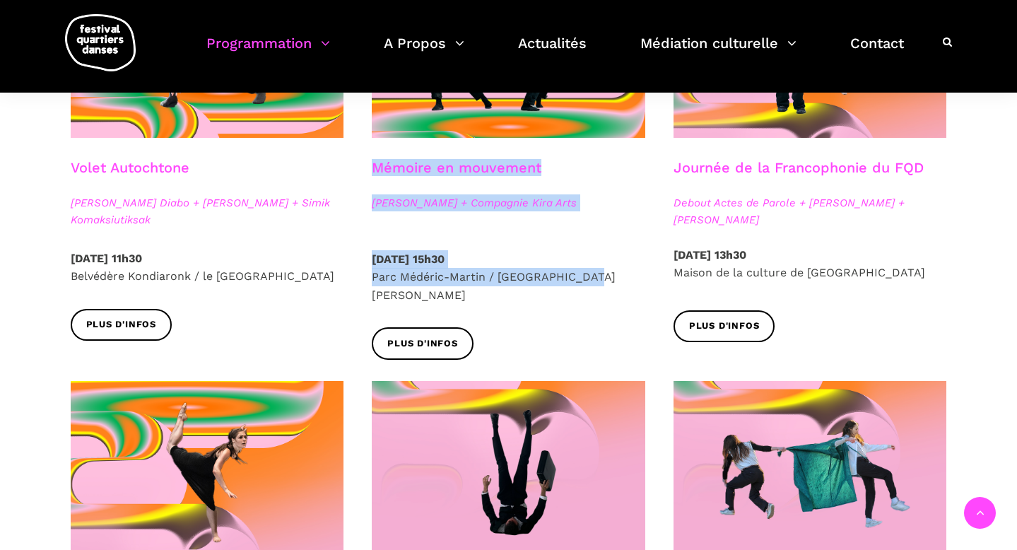
drag, startPoint x: 371, startPoint y: 171, endPoint x: 602, endPoint y: 290, distance: 259.8
click at [602, 290] on div "Mémoire en mouvement Charles Brécard + Compagnie Kira Arts Samedi 6 Septembre 2…" at bounding box center [509, 168] width 302 height 426
copy div "Mémoire en mouvement Charles Brécard + Compagnie Kira Arts Samedi 6 Septembre 2…"
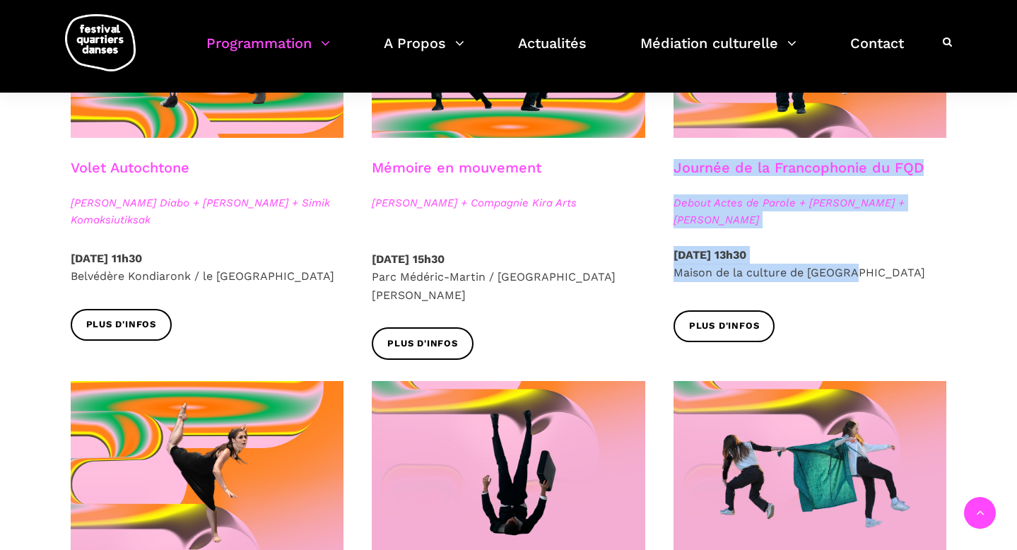
drag, startPoint x: 667, startPoint y: 166, endPoint x: 866, endPoint y: 283, distance: 230.9
click at [866, 283] on div "Journée de la Francophonie du FQD Debout Actes de Parole + Taafé Fanga + Cather…" at bounding box center [810, 159] width 302 height 408
copy div "Journée de la Francophonie du FQD Debout Actes de Parole + Taafé Fanga + Cather…"
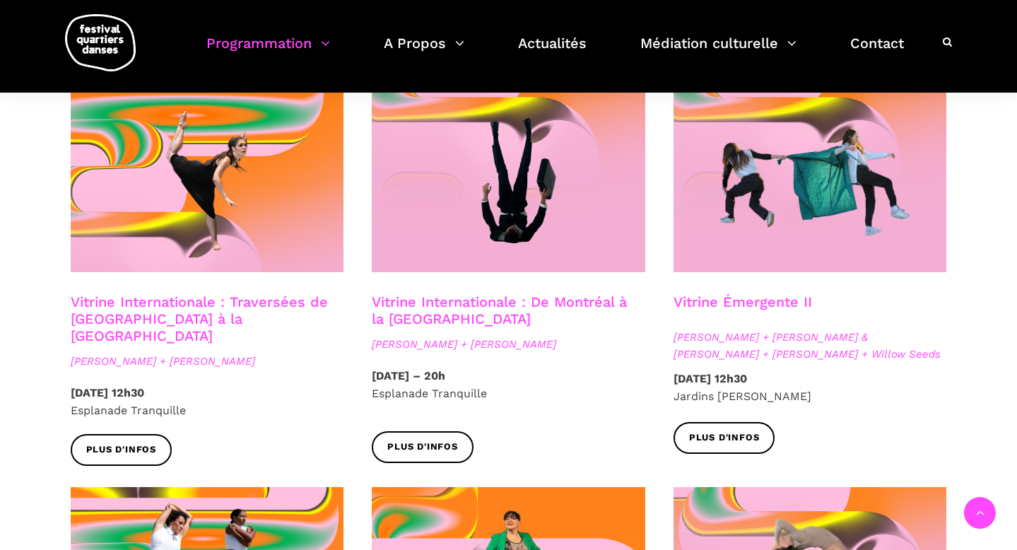
scroll to position [1191, 0]
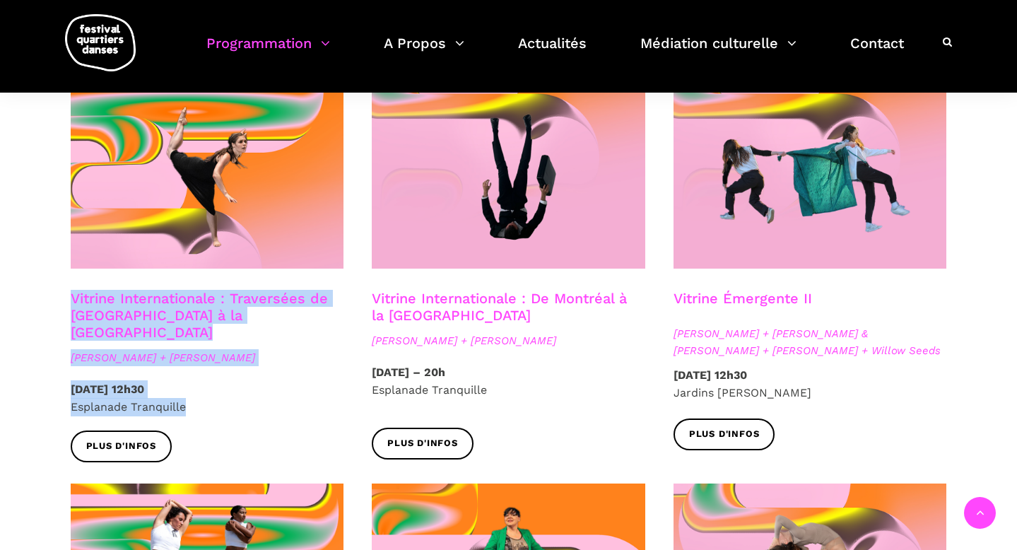
drag, startPoint x: 61, startPoint y: 278, endPoint x: 272, endPoint y: 378, distance: 233.0
click at [271, 378] on div "Vitrine Internationale : Traversées de Vancouver à la Suède Linus Jansner + Reb…" at bounding box center [208, 285] width 302 height 398
copy div "Vitrine Internationale : Traversées de Vancouver à la Suède Linus Jansner + Reb…"
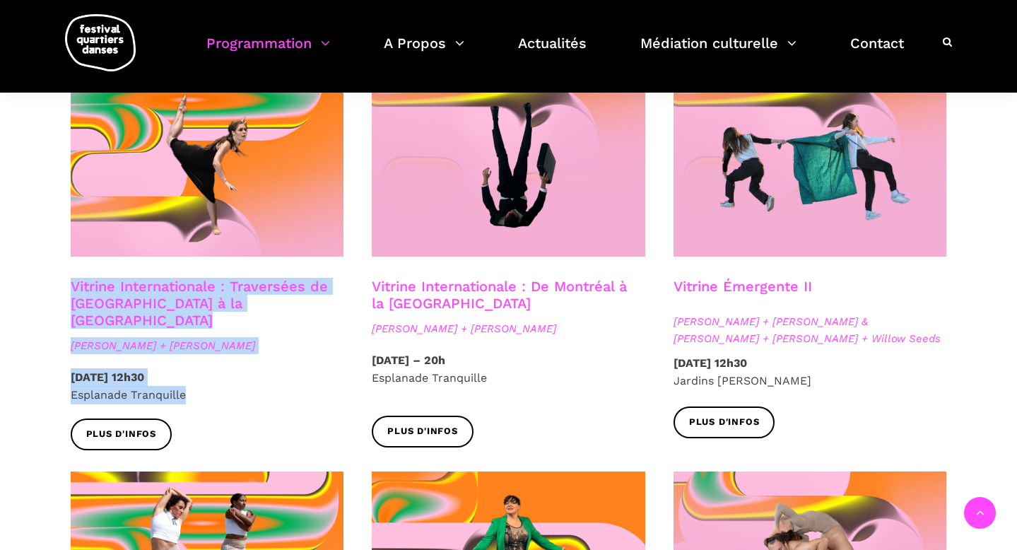
scroll to position [1201, 0]
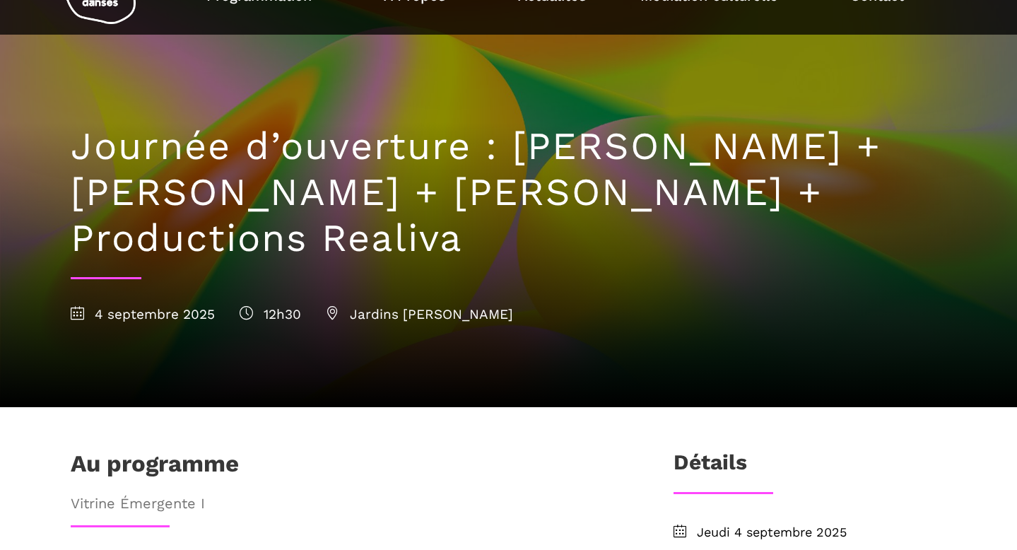
scroll to position [62, 0]
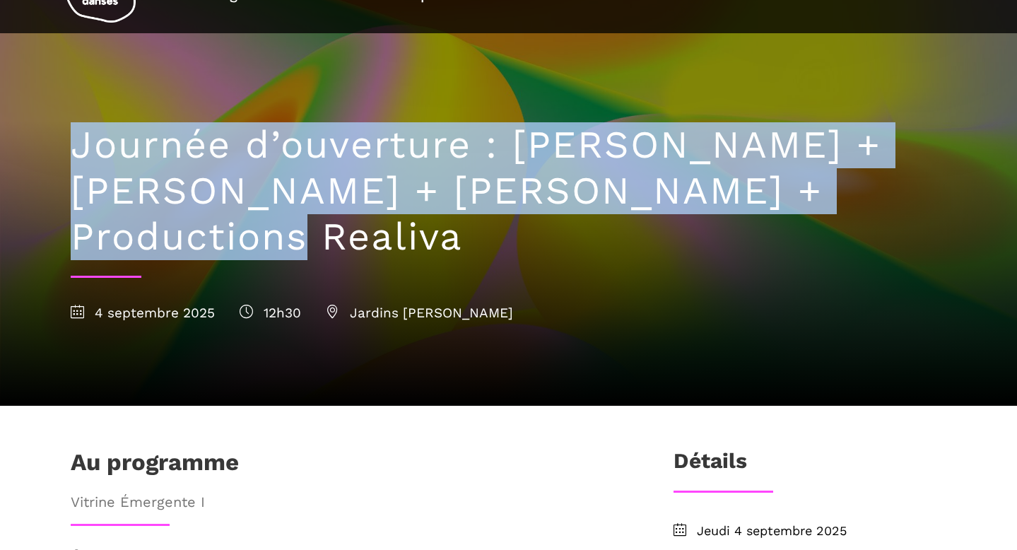
drag, startPoint x: 81, startPoint y: 149, endPoint x: 893, endPoint y: 189, distance: 812.9
click at [893, 189] on h1 "Journée d’ouverture : [PERSON_NAME] + [PERSON_NAME] + [PERSON_NAME] + Productio…" at bounding box center [509, 190] width 876 height 137
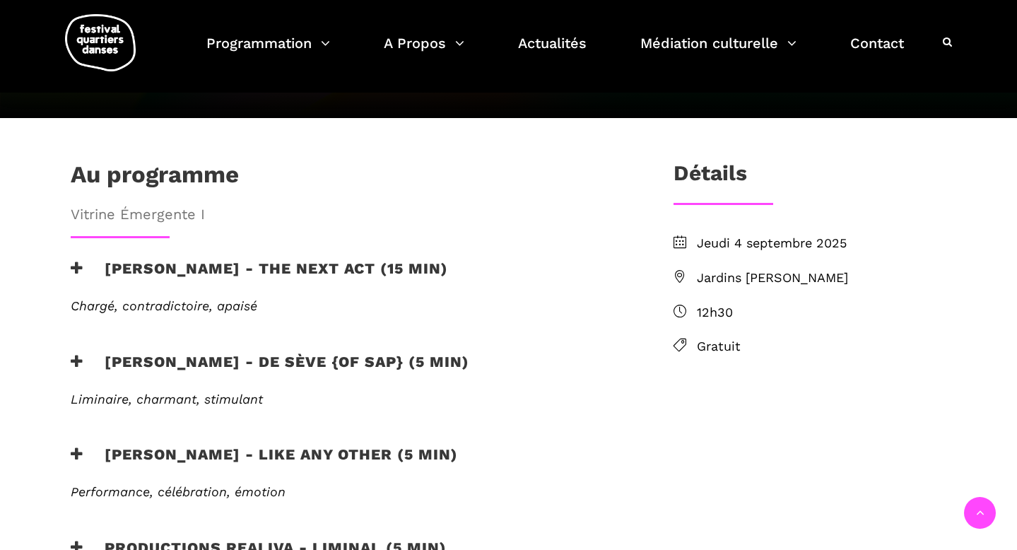
scroll to position [349, 0]
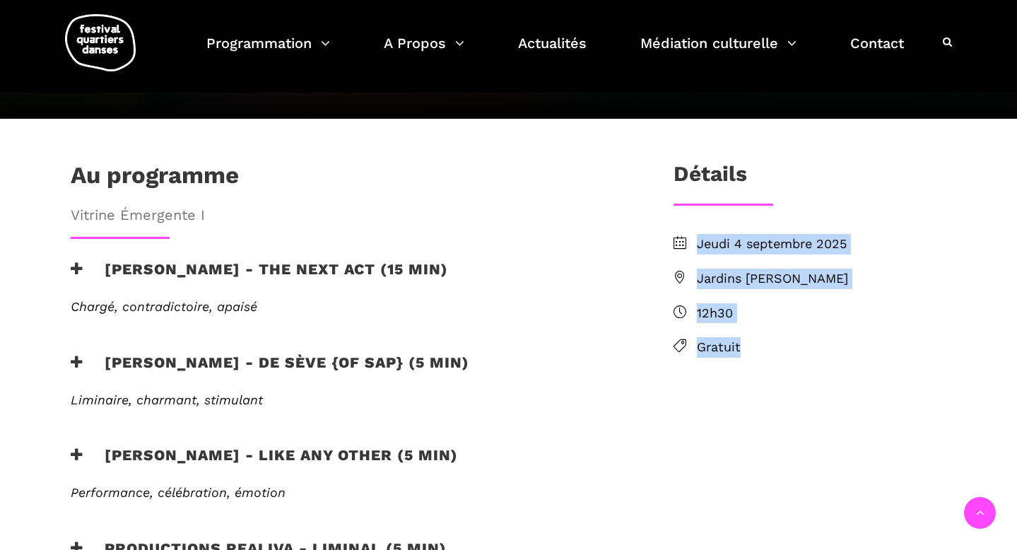
drag, startPoint x: 666, startPoint y: 196, endPoint x: 784, endPoint y: 317, distance: 169.4
click at [784, 317] on div "[DATE] Jardins [PERSON_NAME] 12h30 Gratuit" at bounding box center [810, 315] width 302 height 163
click at [818, 282] on ul "[DATE] Jardins [PERSON_NAME] 12h30 Gratuit" at bounding box center [809, 296] width 273 height 124
drag, startPoint x: 801, startPoint y: 268, endPoint x: 682, endPoint y: 203, distance: 135.4
click at [682, 234] on ul "[DATE] Jardins [PERSON_NAME] 12h30 Gratuit" at bounding box center [809, 296] width 273 height 124
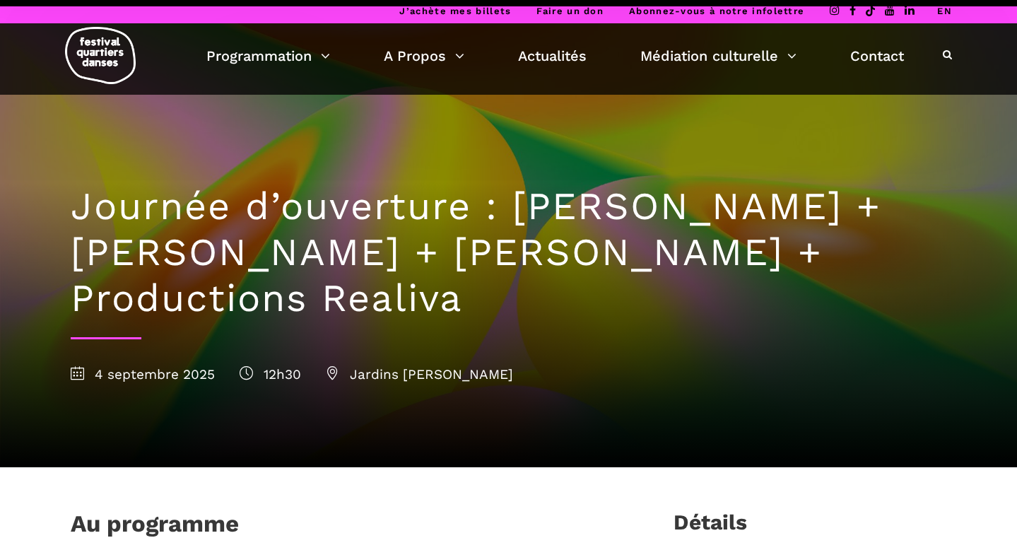
scroll to position [0, 0]
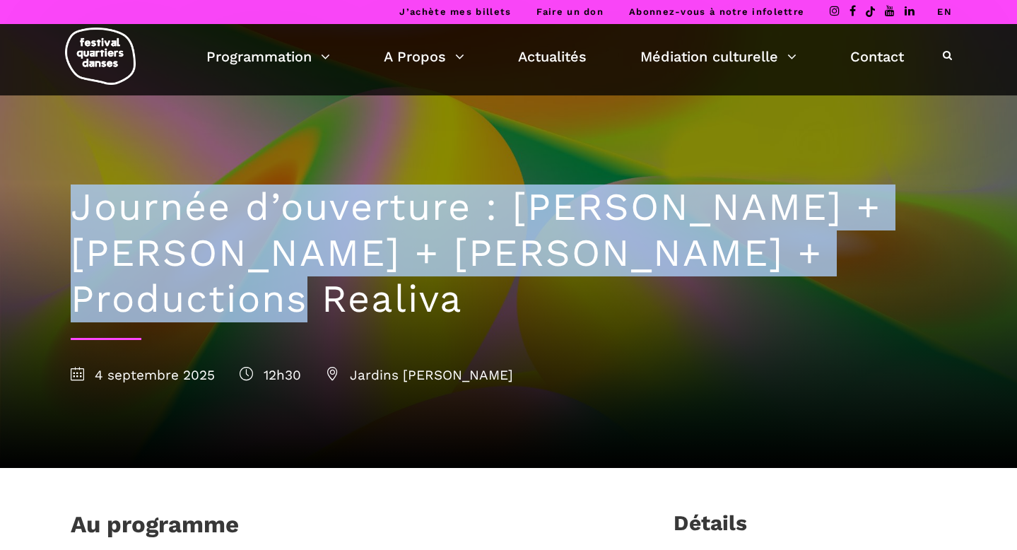
drag, startPoint x: 443, startPoint y: 235, endPoint x: 926, endPoint y: 251, distance: 483.6
click at [926, 251] on h1 "Journée d’ouverture : [PERSON_NAME] + [PERSON_NAME] + [PERSON_NAME] + Productio…" at bounding box center [509, 252] width 876 height 137
copy h1 "Journée d’ouverture : [PERSON_NAME] + [PERSON_NAME] + [PERSON_NAME] + Productio…"
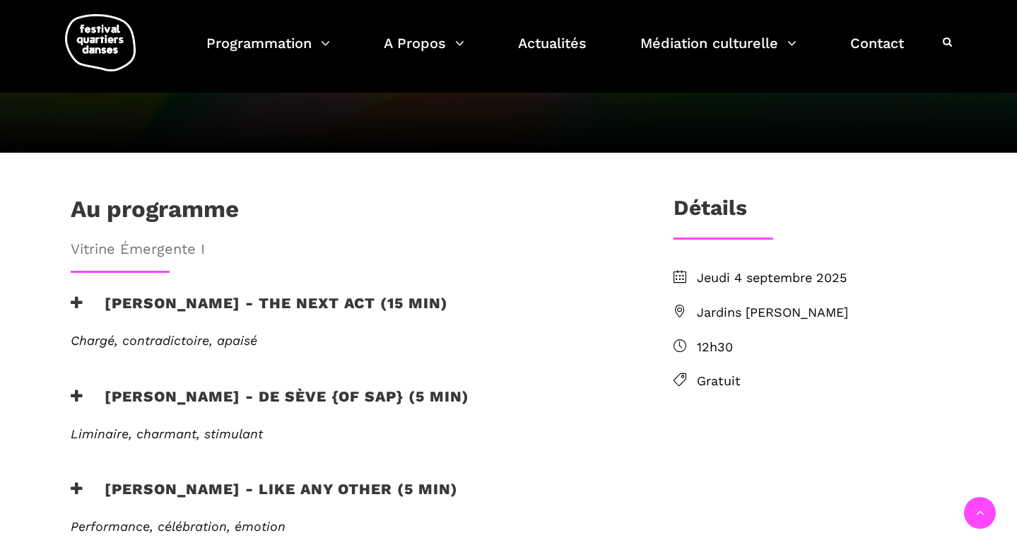
scroll to position [316, 0]
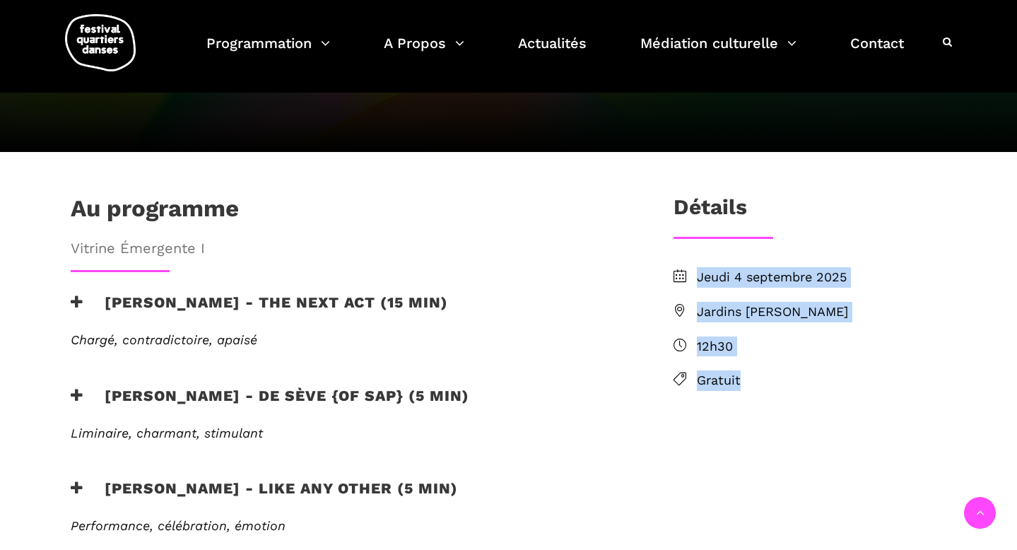
drag, startPoint x: 698, startPoint y: 230, endPoint x: 764, endPoint y: 336, distance: 124.1
click at [764, 336] on ul "[DATE] Jardins [PERSON_NAME] 12h30 Gratuit" at bounding box center [809, 329] width 273 height 124
copy ul "[DATE] Jardins [PERSON_NAME] 12h30 Gratuit"
